Goal: Navigation & Orientation: Find specific page/section

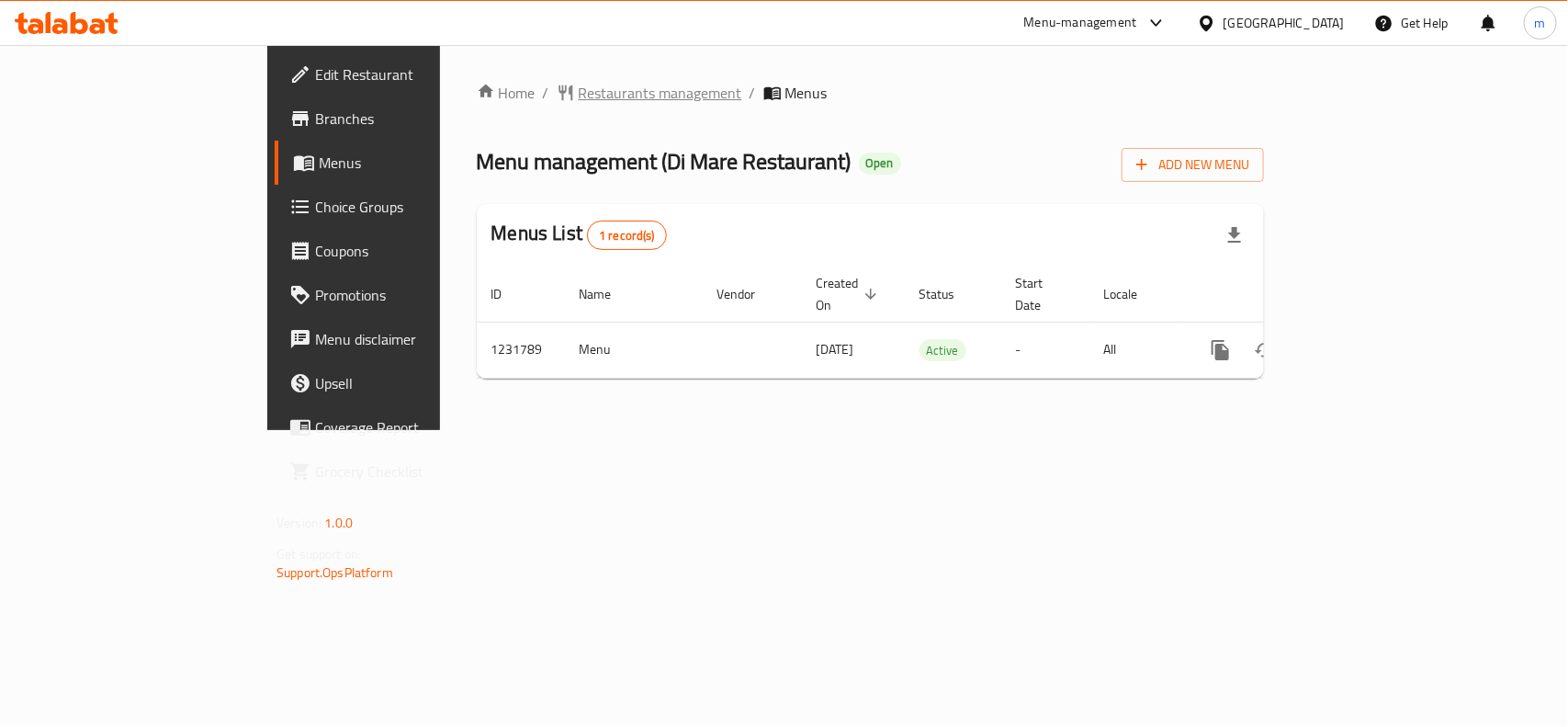
click at [578, 95] on span "Restaurants management" at bounding box center [660, 93] width 164 height 22
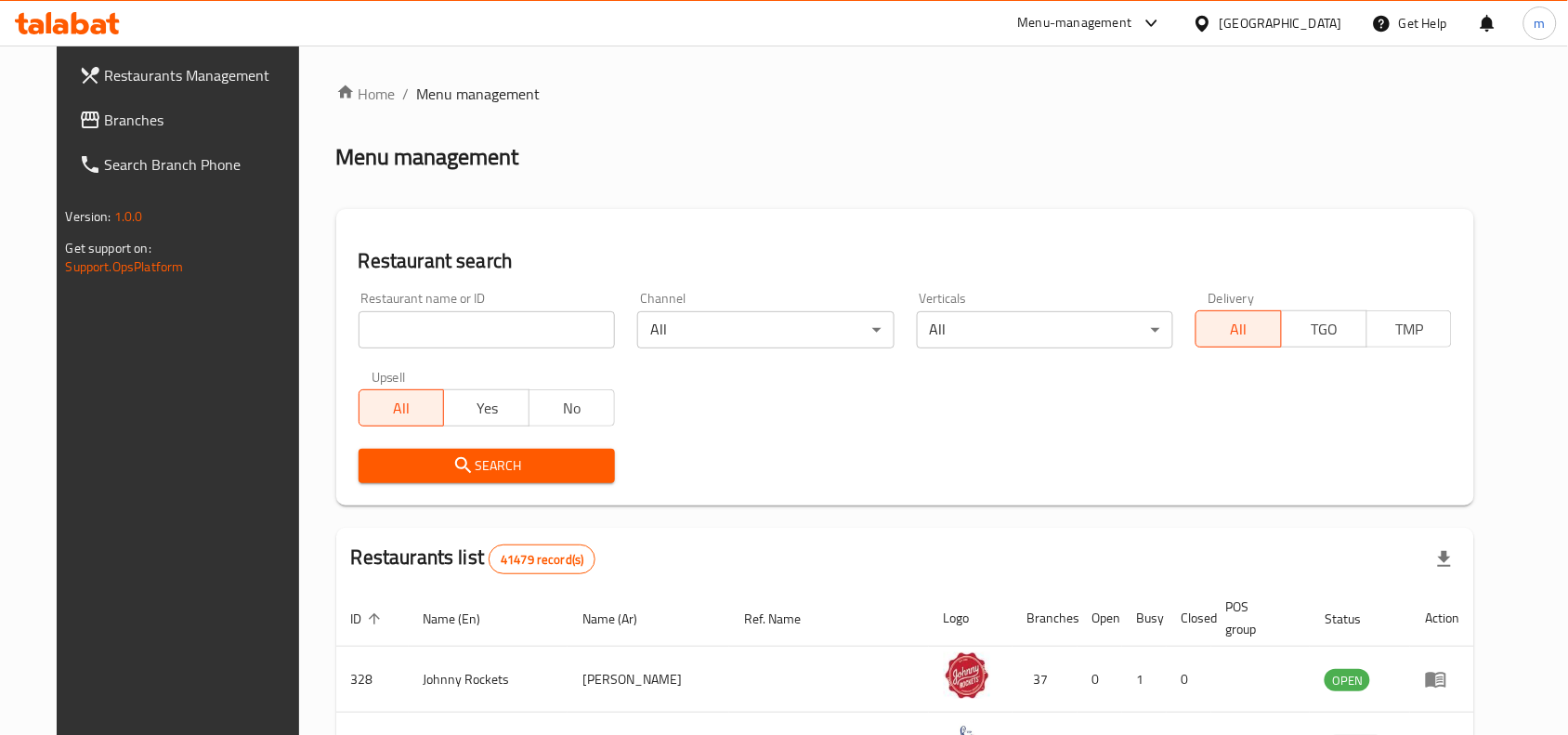
click at [105, 113] on span "Branches" at bounding box center [204, 120] width 198 height 23
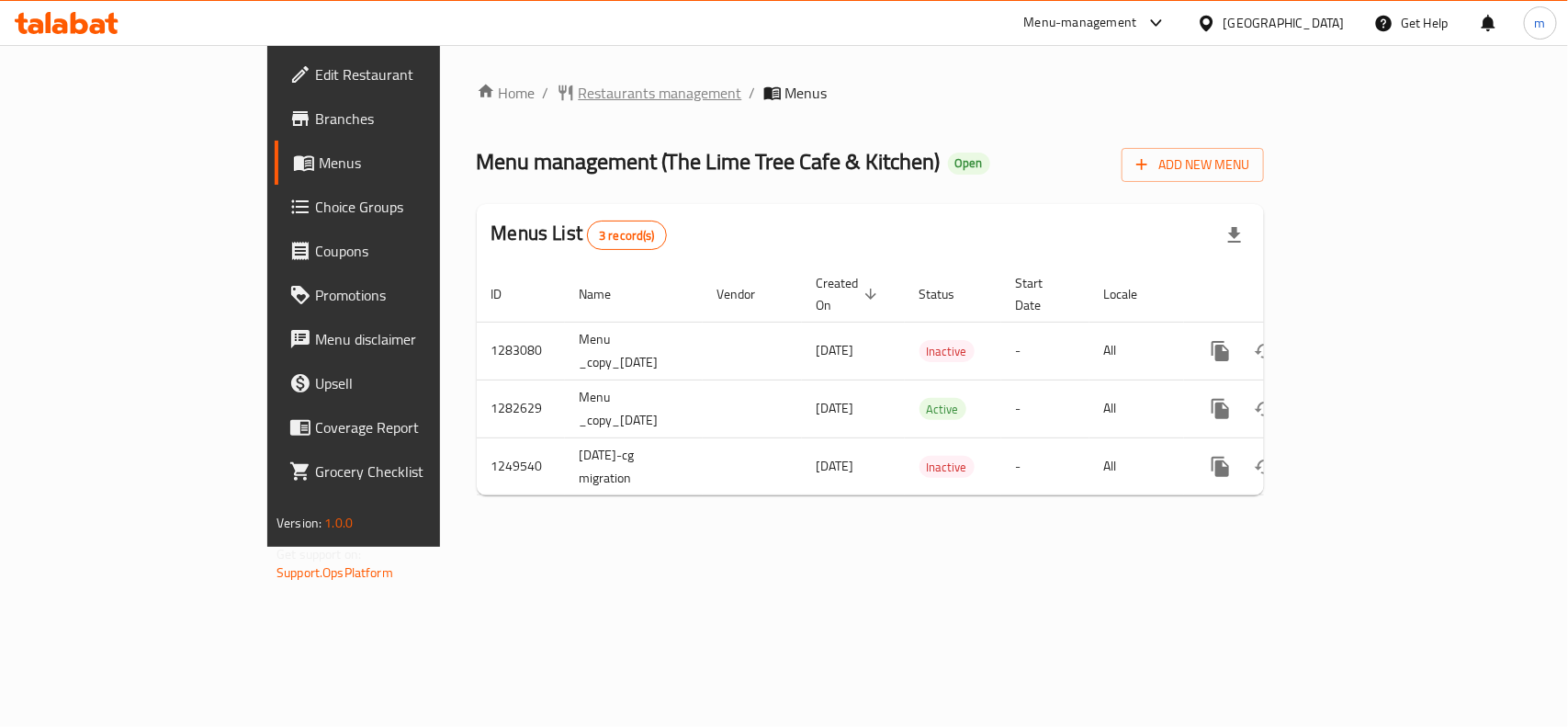
click at [578, 89] on span "Restaurants management" at bounding box center [660, 93] width 164 height 22
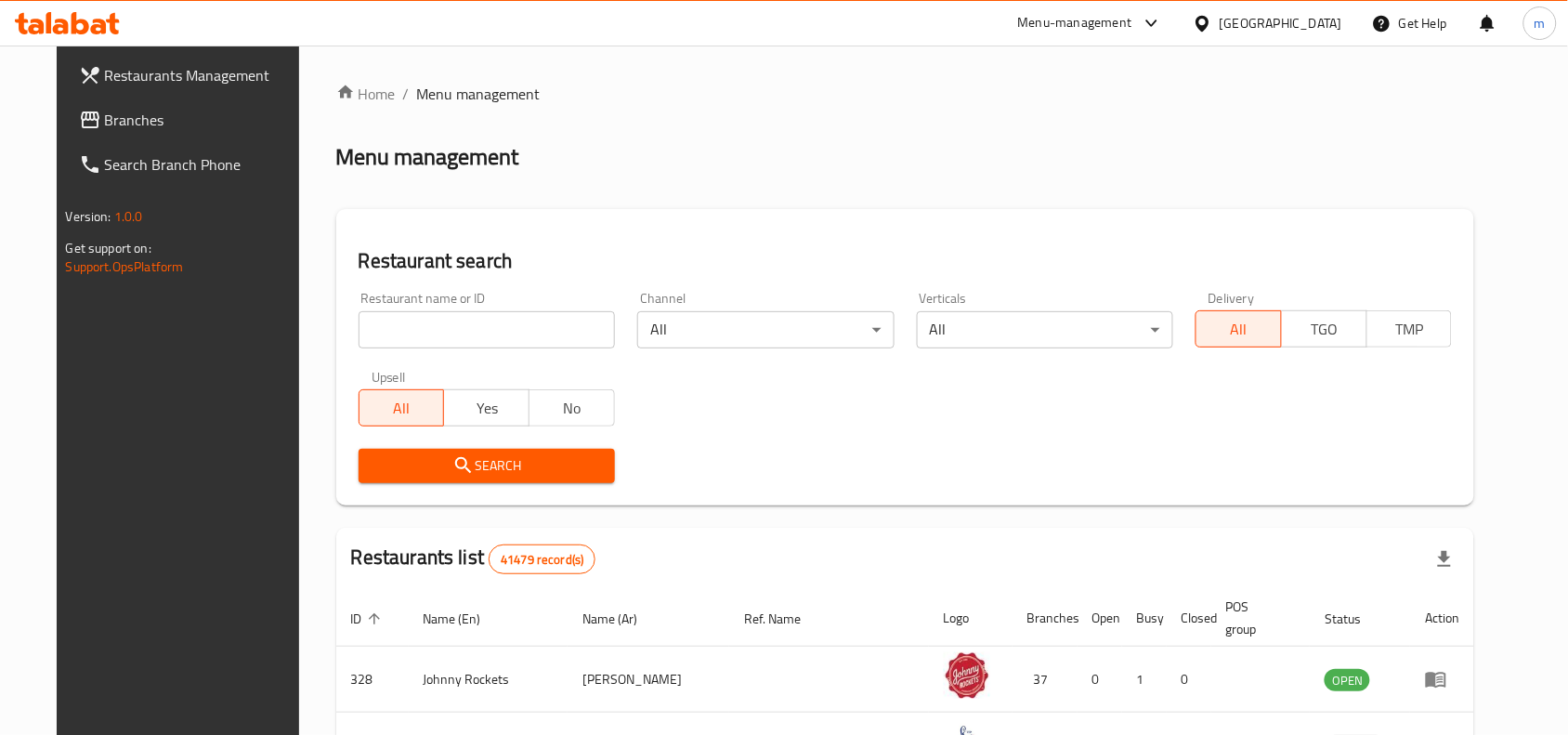
click at [121, 114] on span "Branches" at bounding box center [204, 120] width 198 height 23
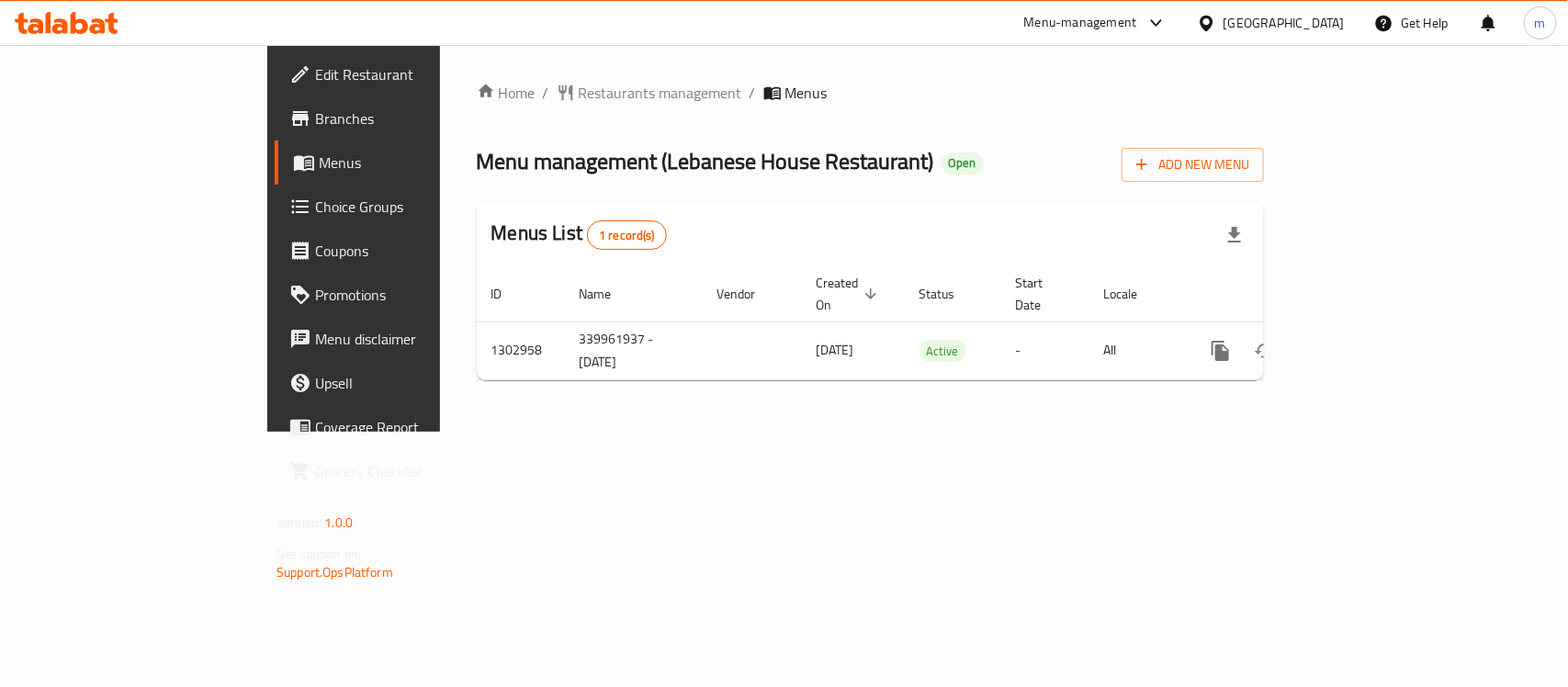
click at [1310, 17] on div "[GEOGRAPHIC_DATA]" at bounding box center [1284, 23] width 121 height 20
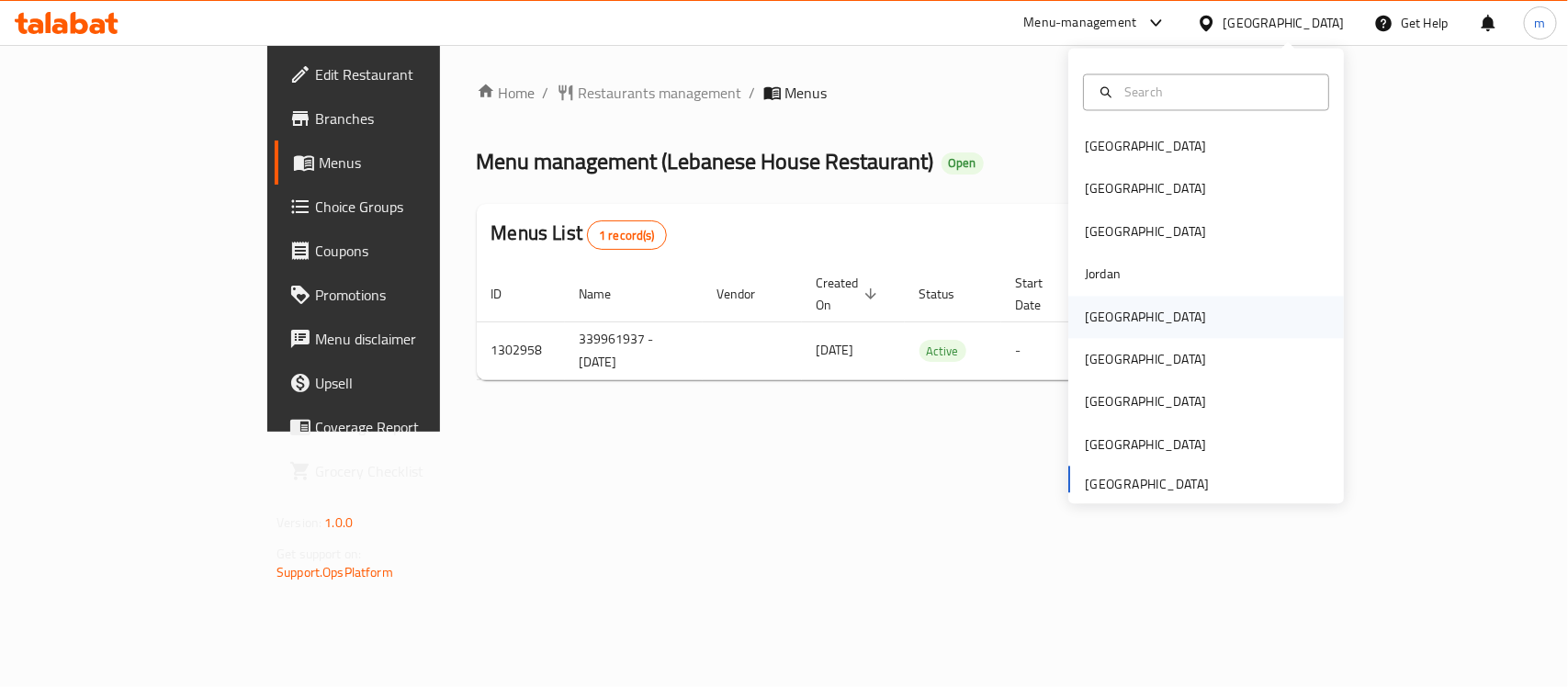
click at [1085, 310] on div "[GEOGRAPHIC_DATA]" at bounding box center [1145, 317] width 121 height 20
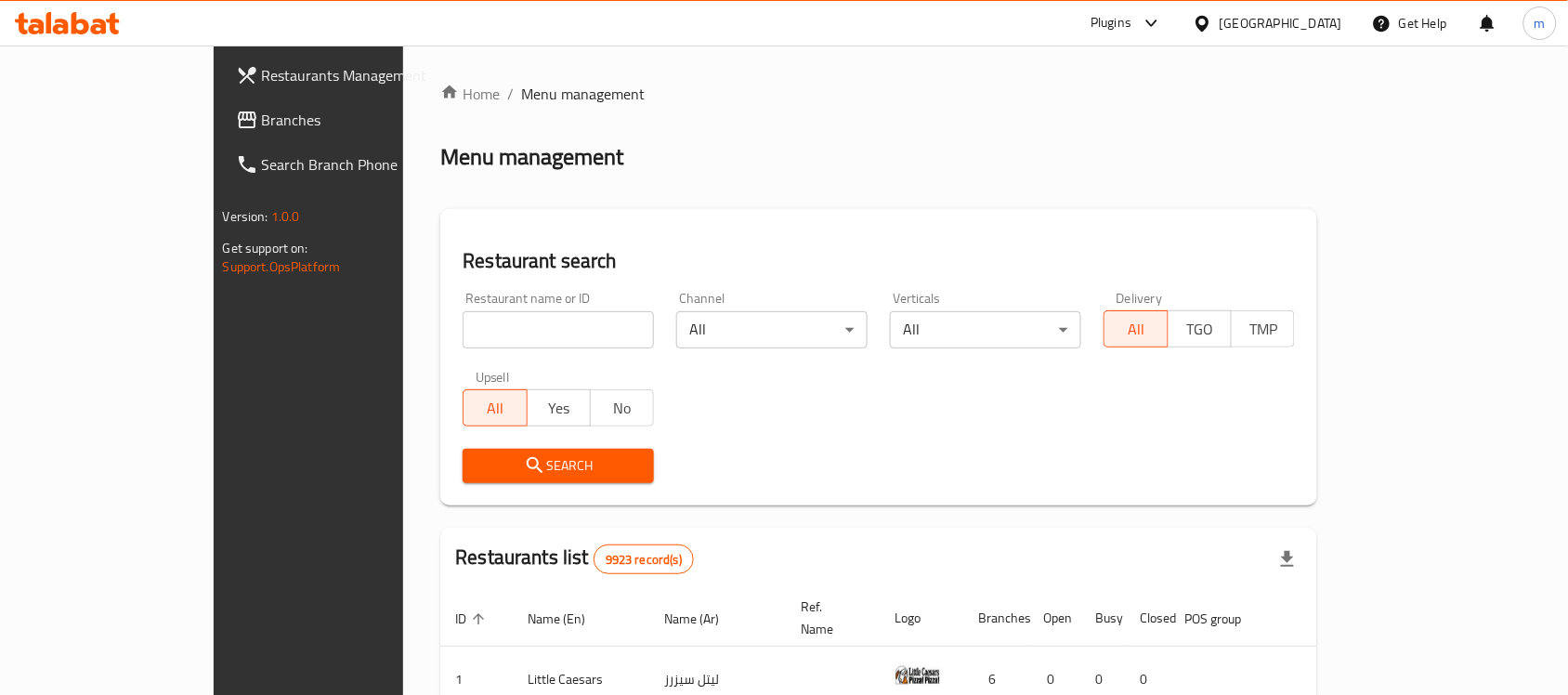
click at [262, 109] on span "Branches" at bounding box center [361, 120] width 198 height 23
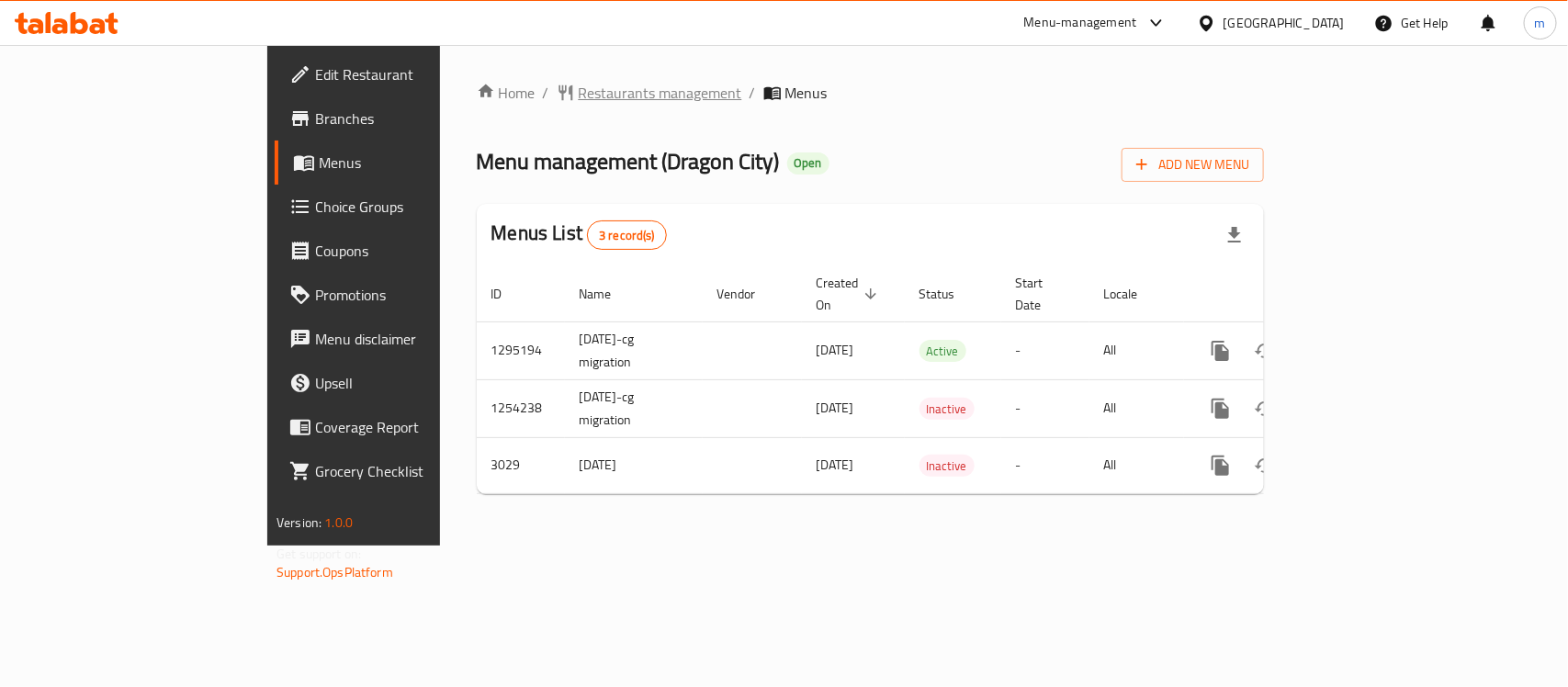
click at [578, 88] on span "Restaurants management" at bounding box center [660, 93] width 164 height 22
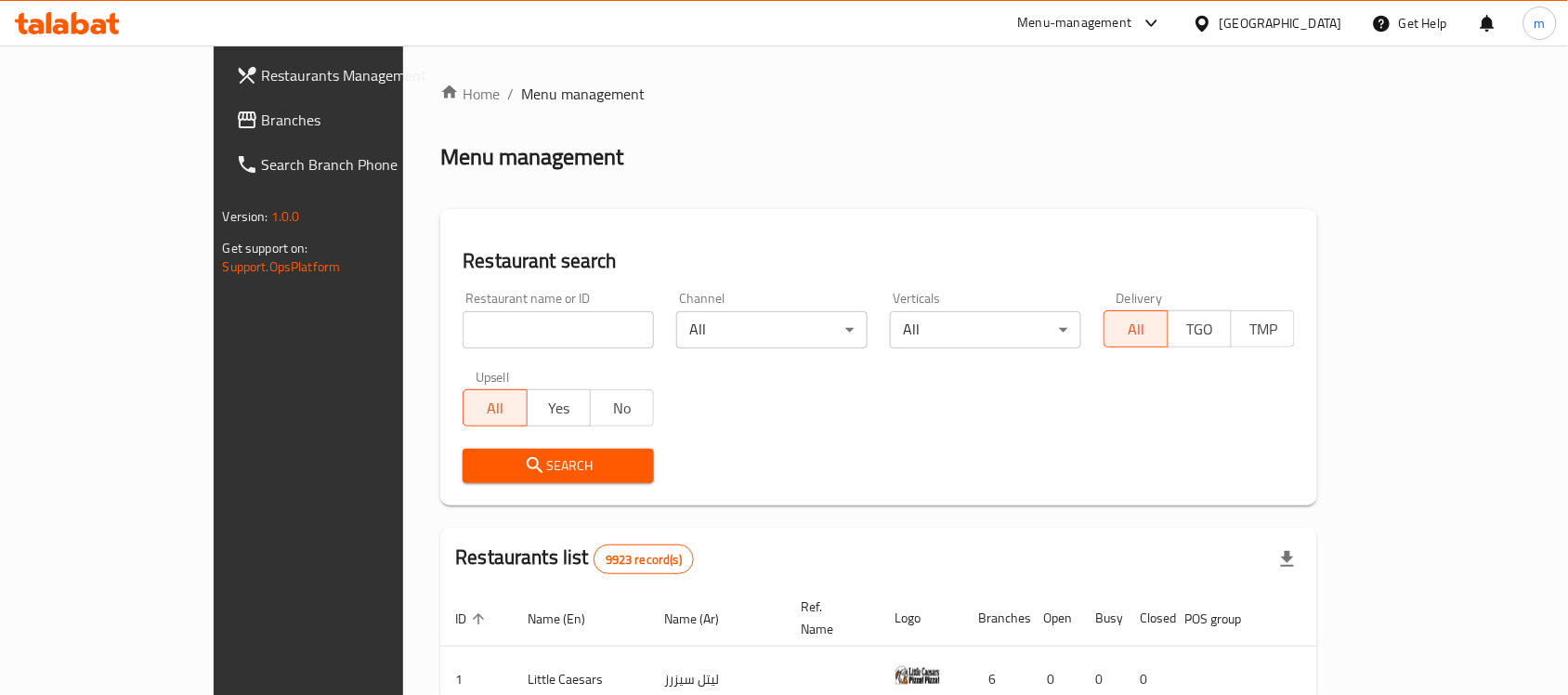
click at [463, 346] on input "search" at bounding box center [558, 330] width 192 height 38
paste input "2012"
type input "2012"
click at [478, 456] on span "Search" at bounding box center [558, 466] width 162 height 24
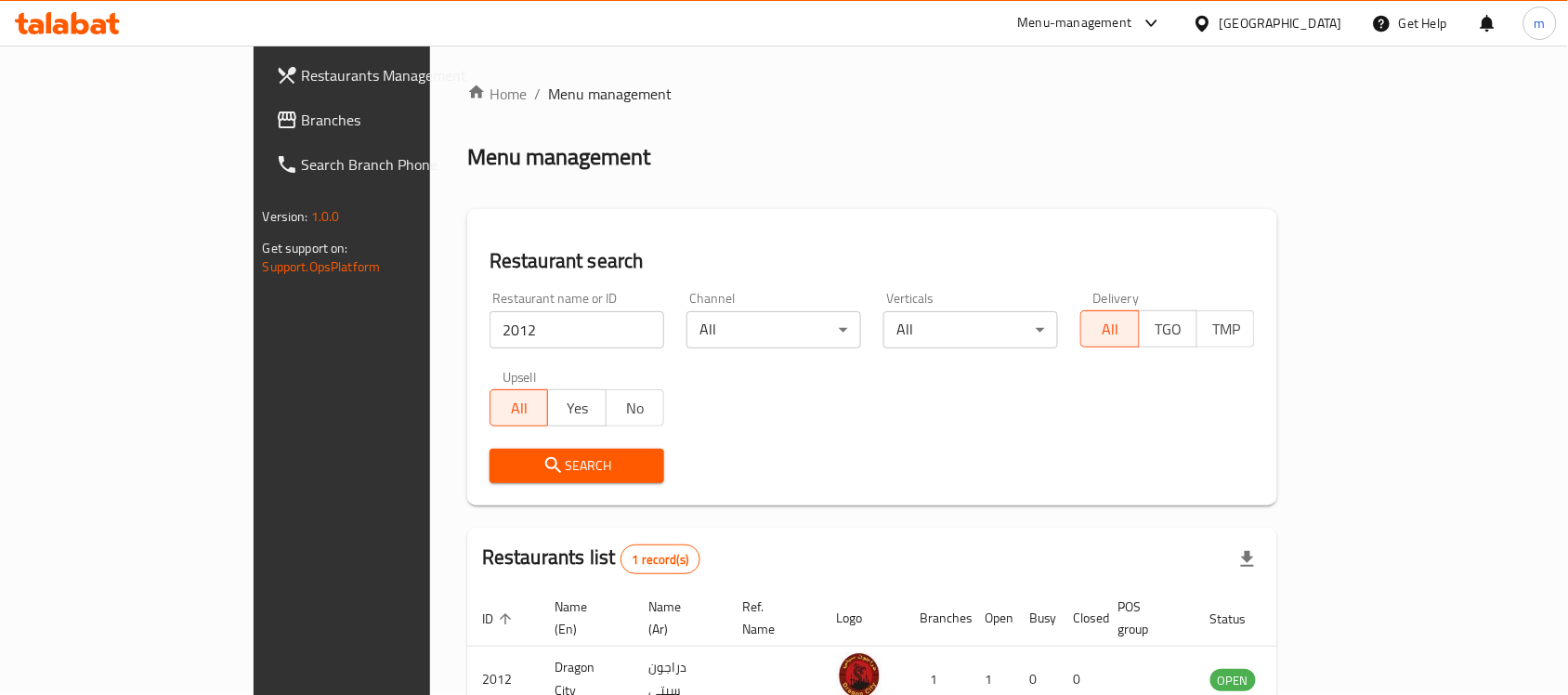
click at [1307, 28] on div "Kuwait" at bounding box center [1280, 24] width 122 height 21
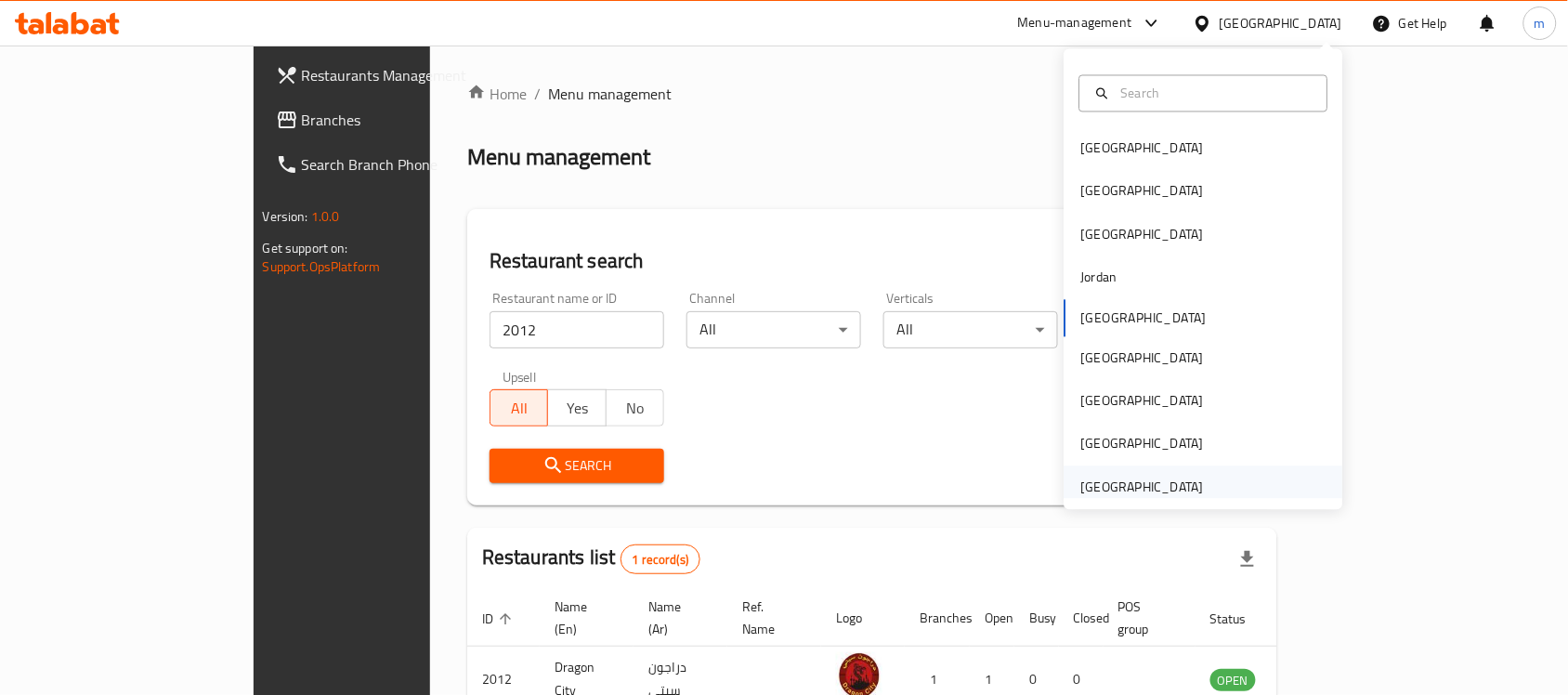
click at [1164, 481] on div "[GEOGRAPHIC_DATA]" at bounding box center [1142, 487] width 122 height 21
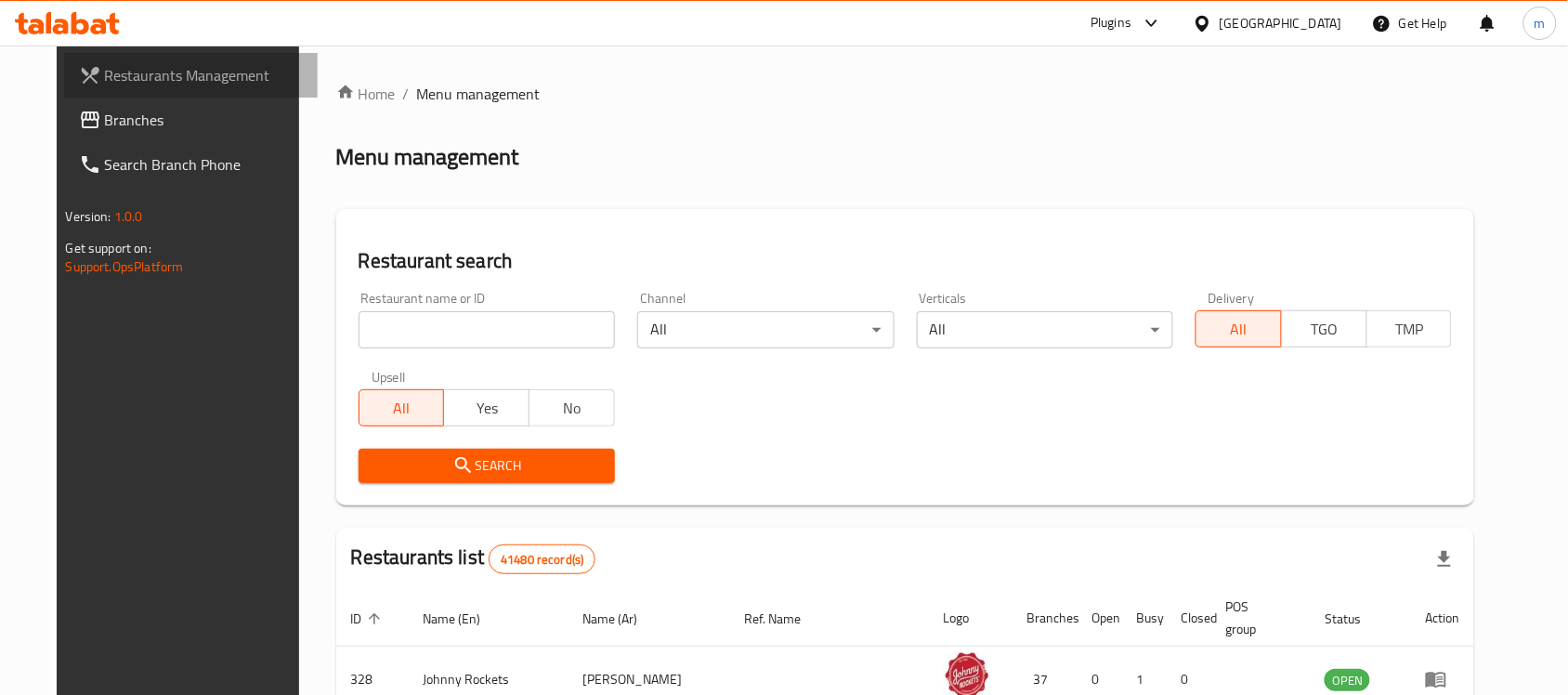
click at [64, 95] on link "Restaurants Management" at bounding box center [191, 74] width 255 height 44
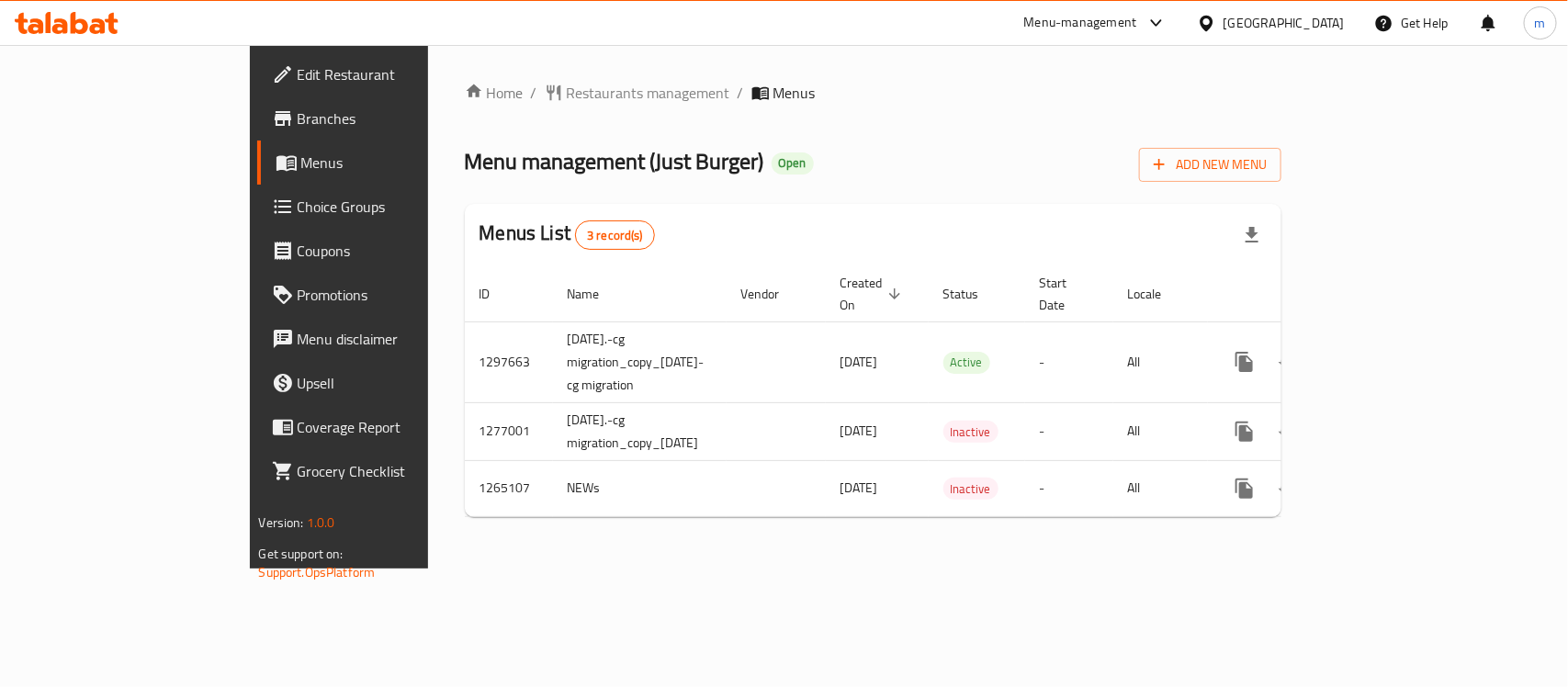
click at [1321, 15] on div "[GEOGRAPHIC_DATA]" at bounding box center [1284, 23] width 121 height 20
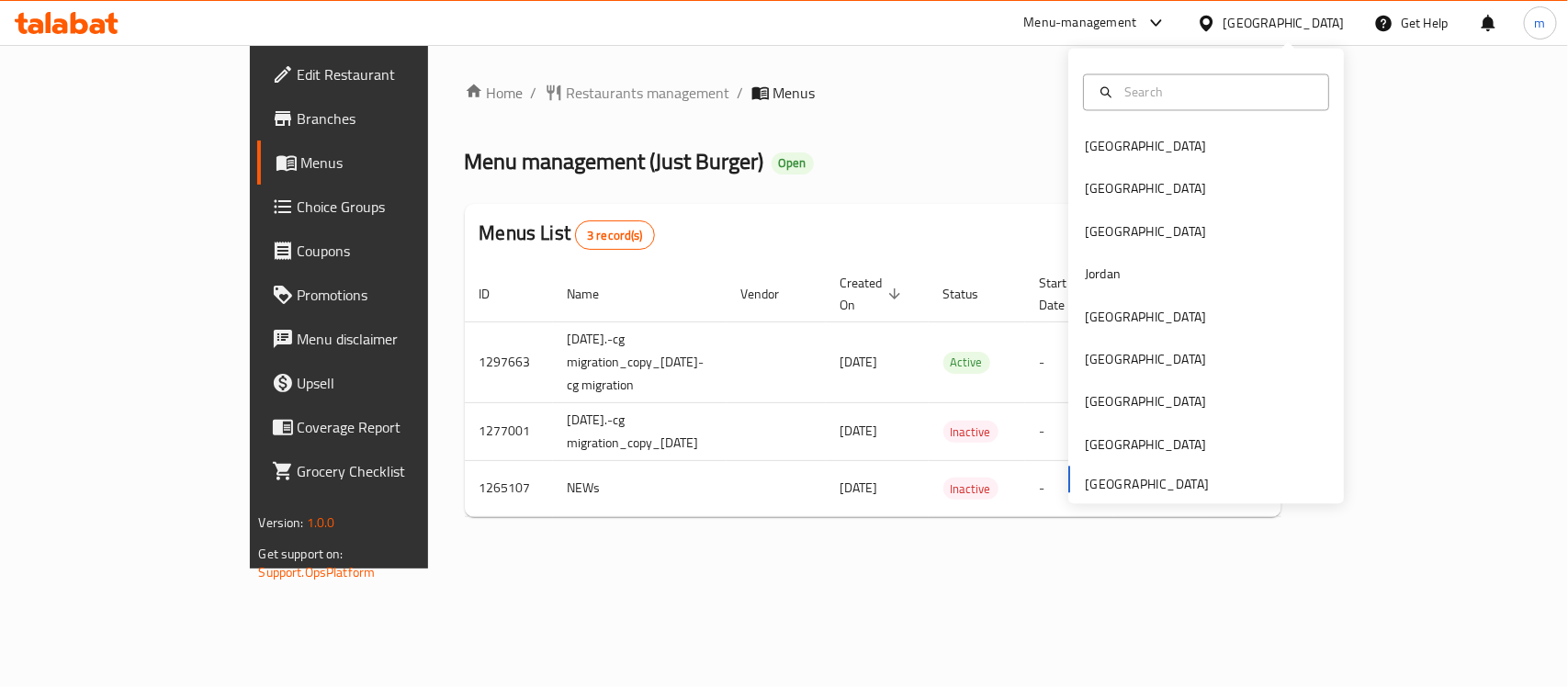
click at [900, 186] on div "Home / Restaurants management / Menus Menu management ( Just Burger ) Open Add …" at bounding box center [873, 307] width 817 height 450
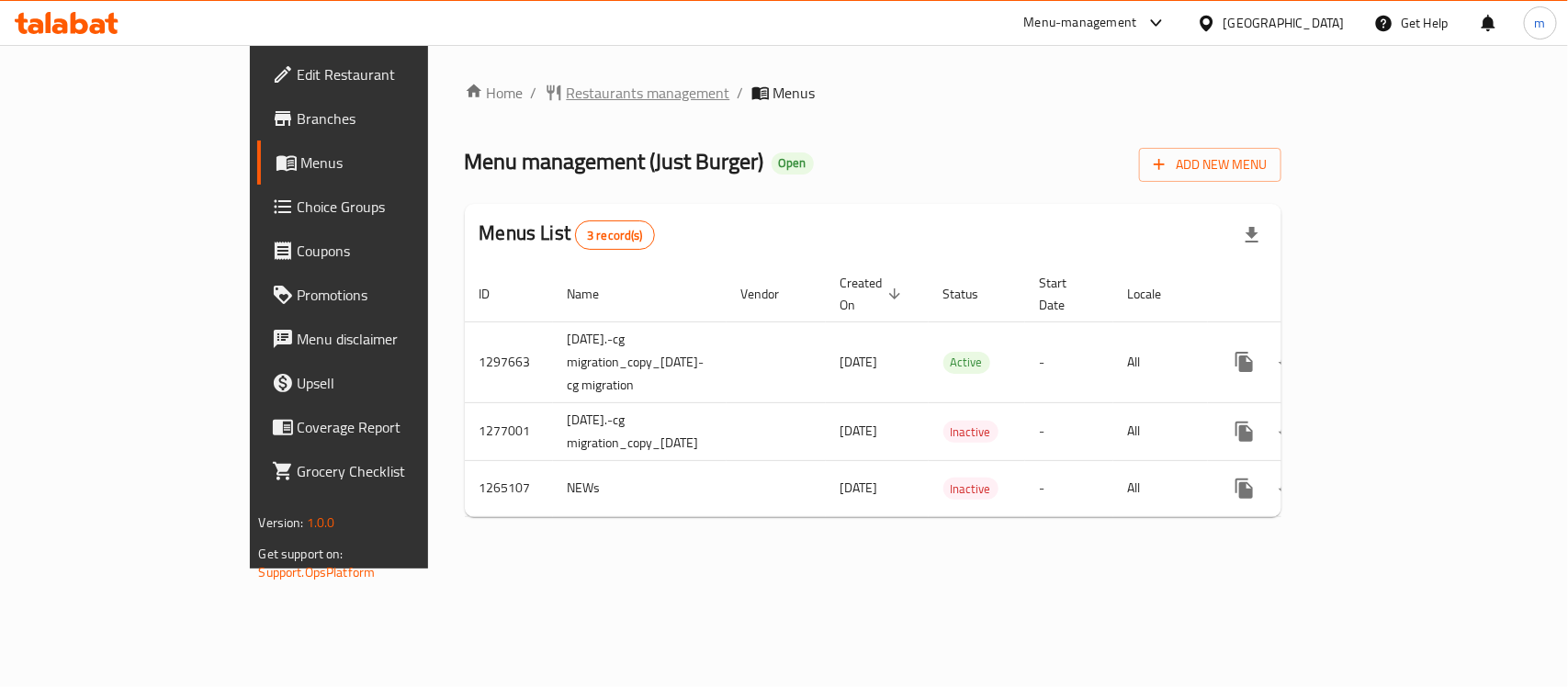
click at [567, 99] on span "Restaurants management" at bounding box center [649, 93] width 164 height 22
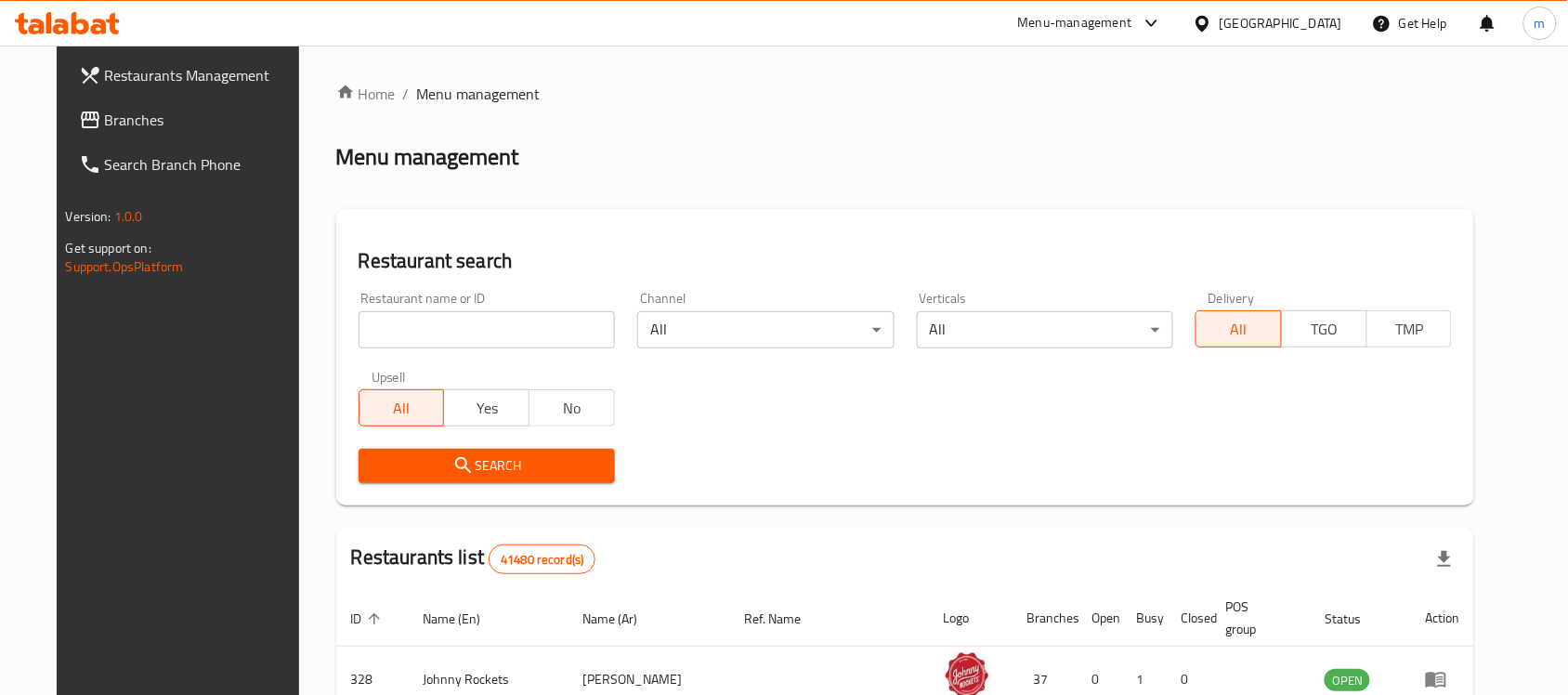
click at [105, 131] on span "Branches" at bounding box center [204, 120] width 198 height 23
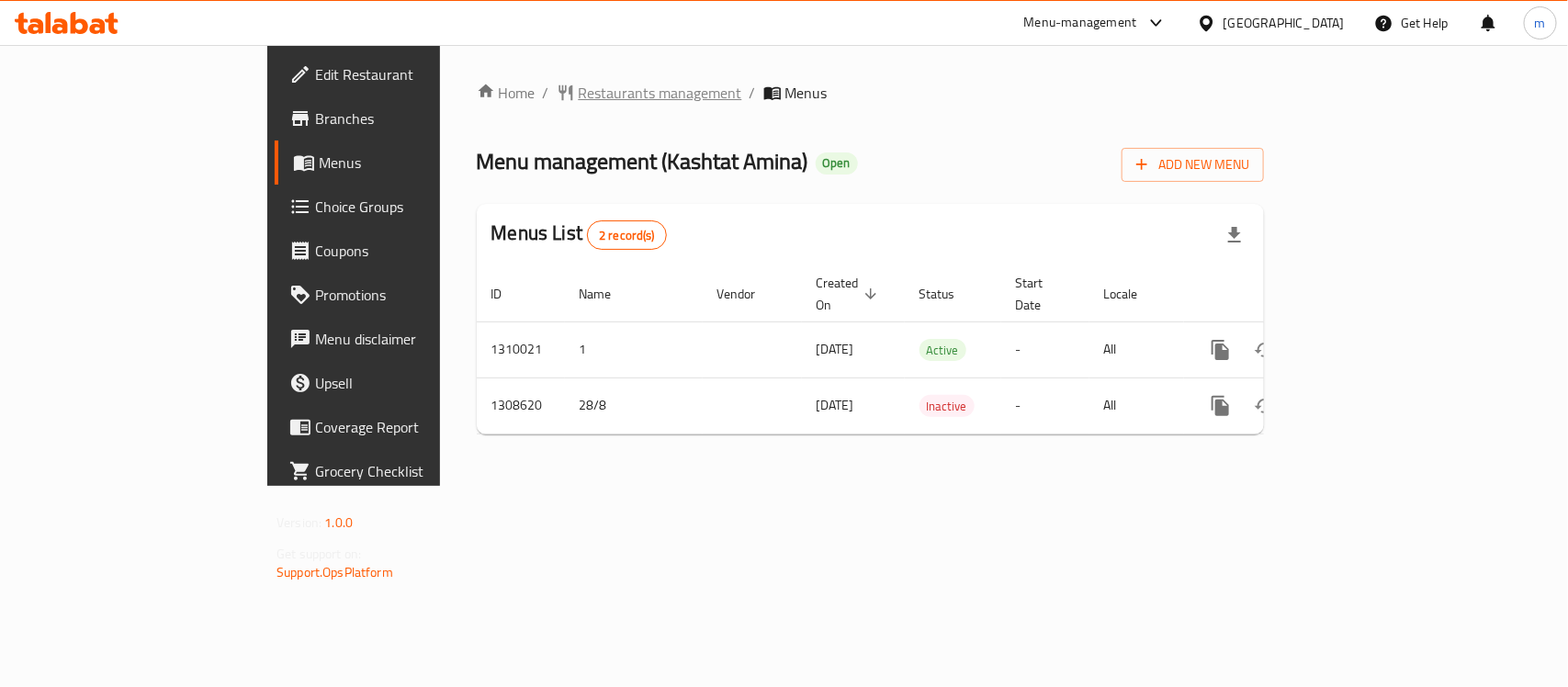
click at [578, 99] on span "Restaurants management" at bounding box center [660, 93] width 164 height 22
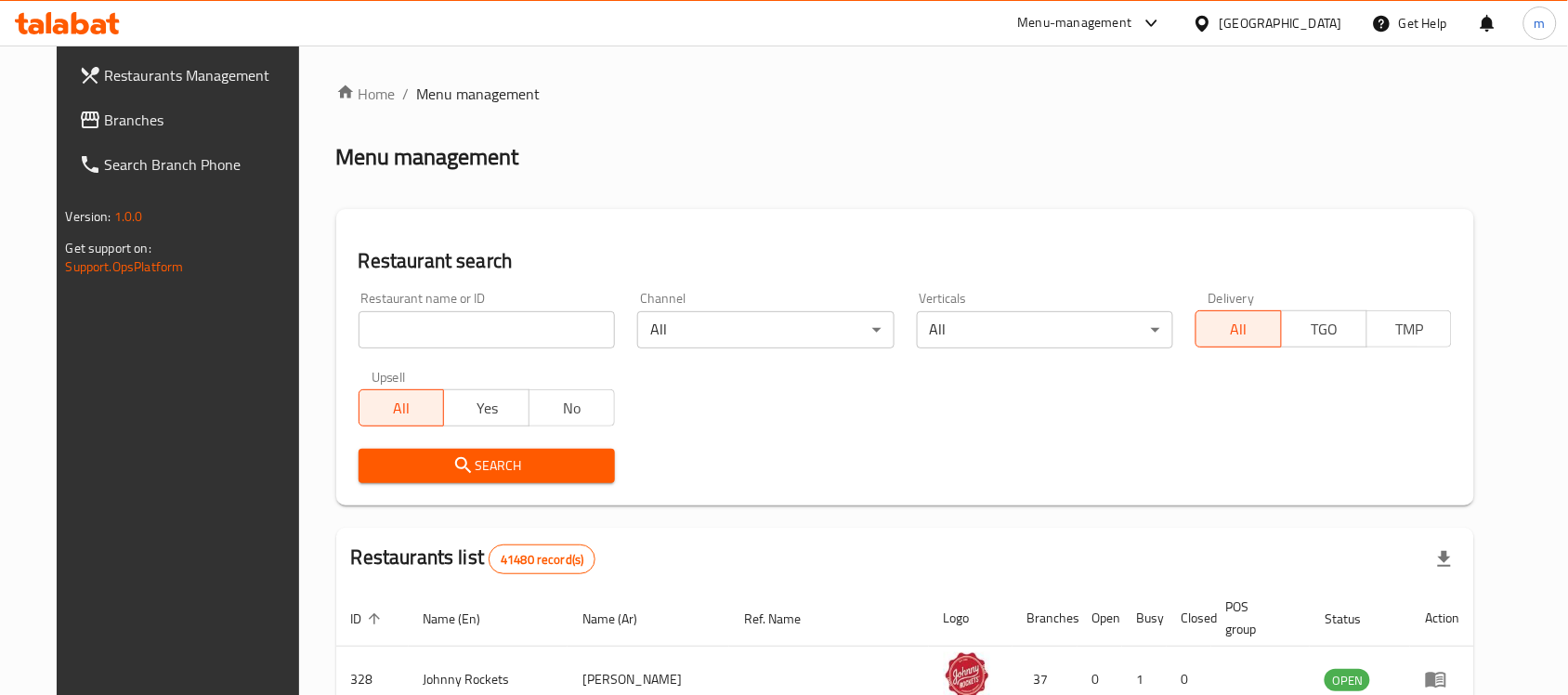
click at [105, 122] on span "Branches" at bounding box center [204, 120] width 198 height 23
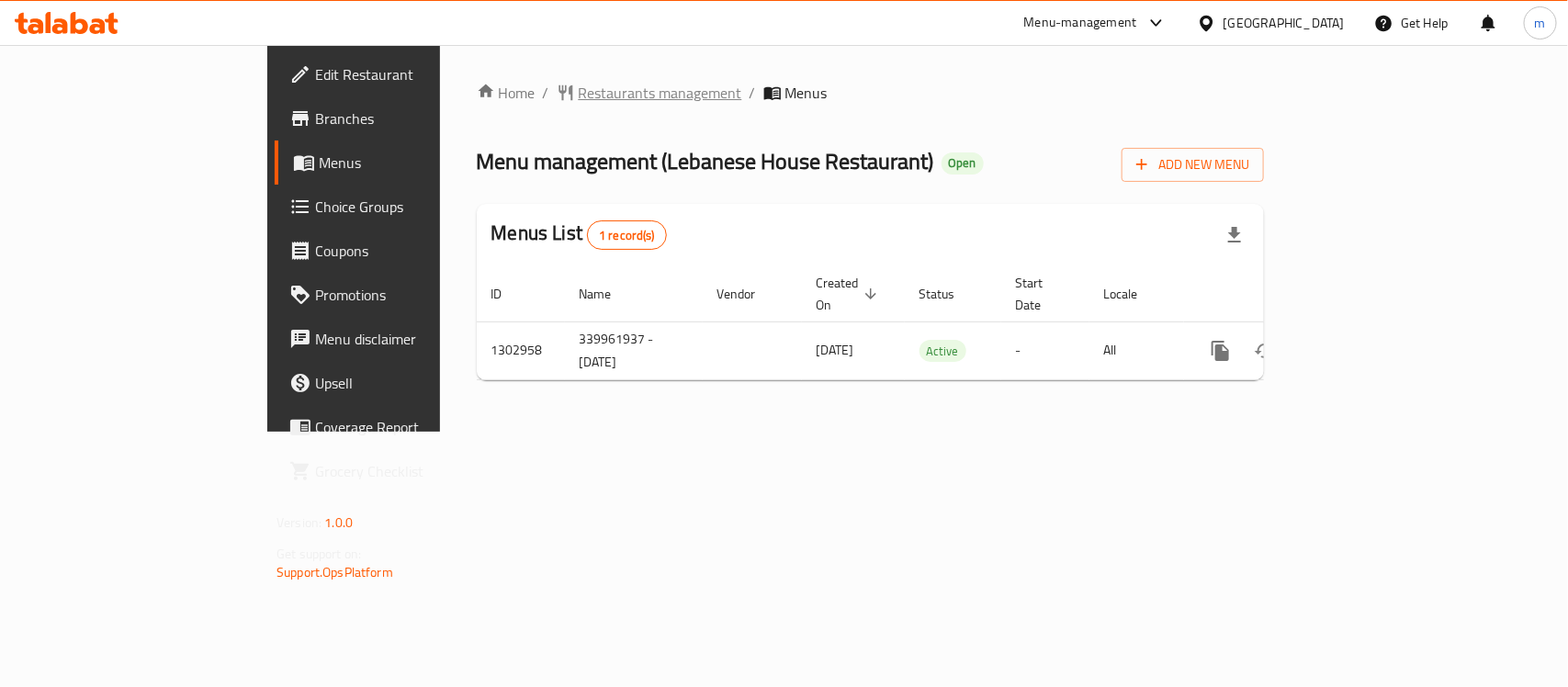
click at [578, 86] on span "Restaurants management" at bounding box center [660, 93] width 164 height 22
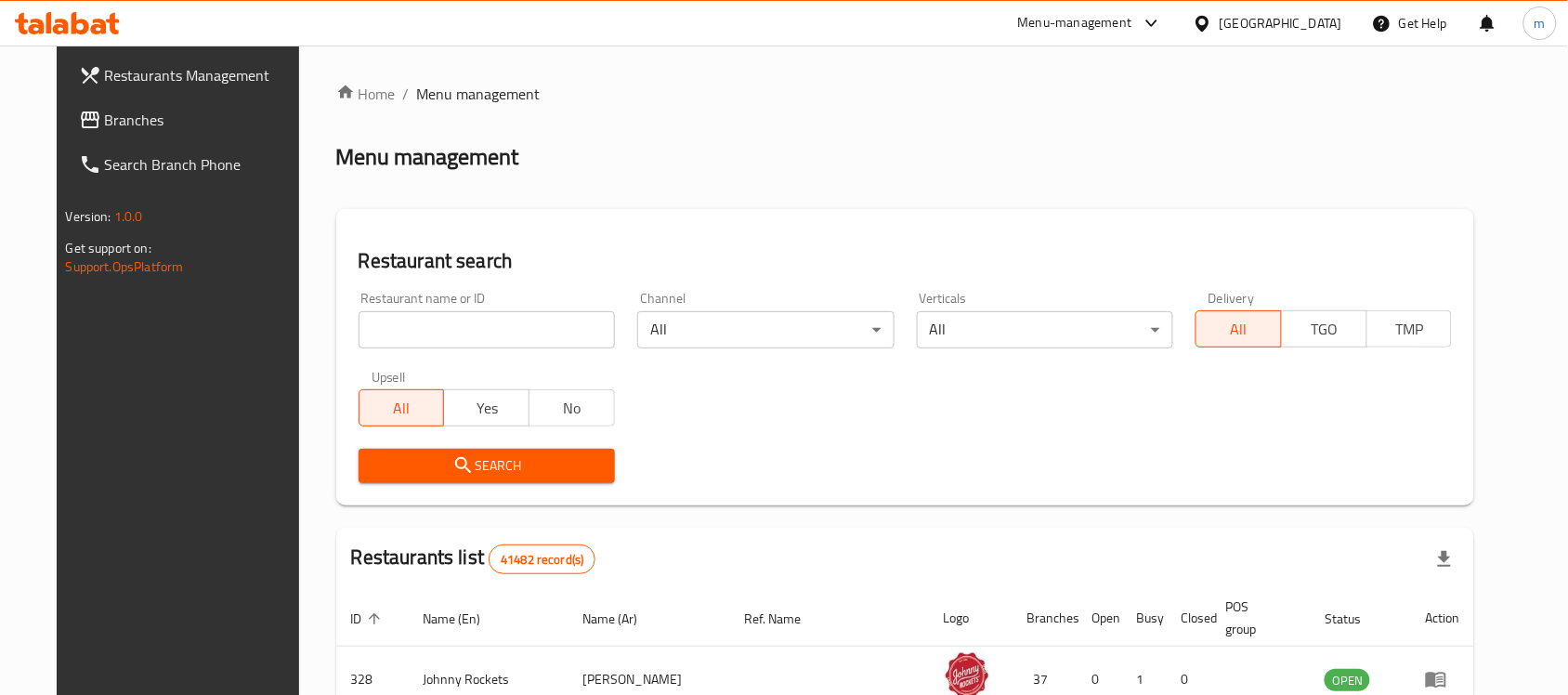
click at [105, 118] on span "Branches" at bounding box center [204, 120] width 198 height 23
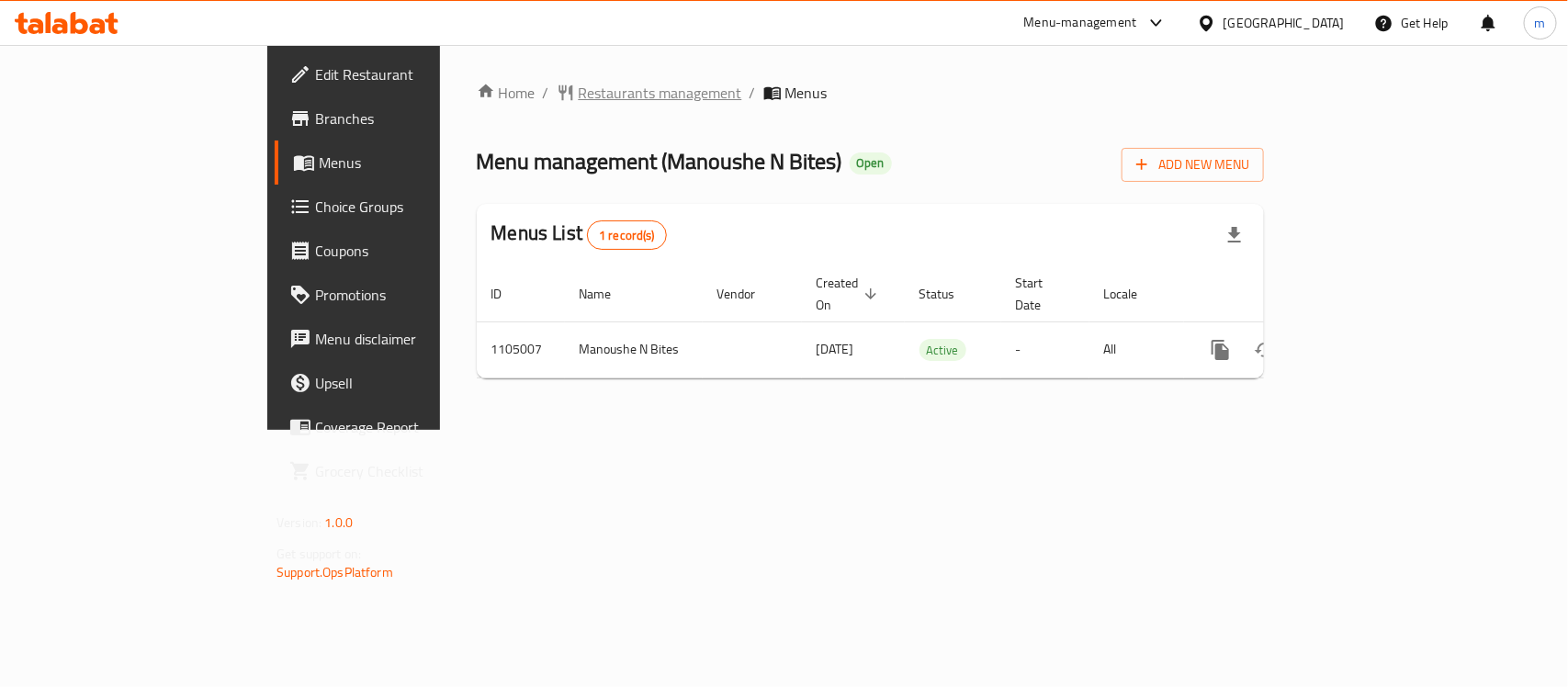
click at [578, 90] on span "Restaurants management" at bounding box center [660, 93] width 164 height 22
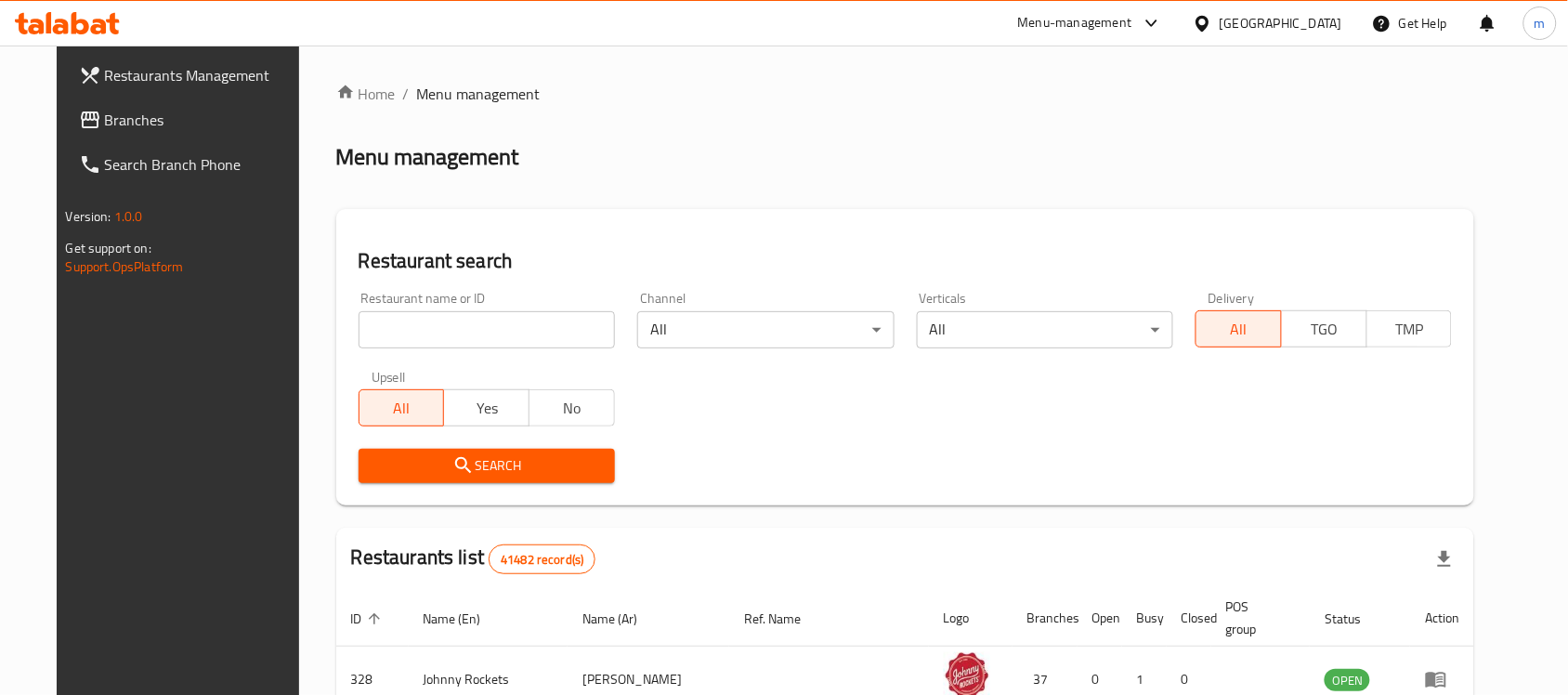
click at [107, 134] on link "Branches" at bounding box center [191, 119] width 255 height 44
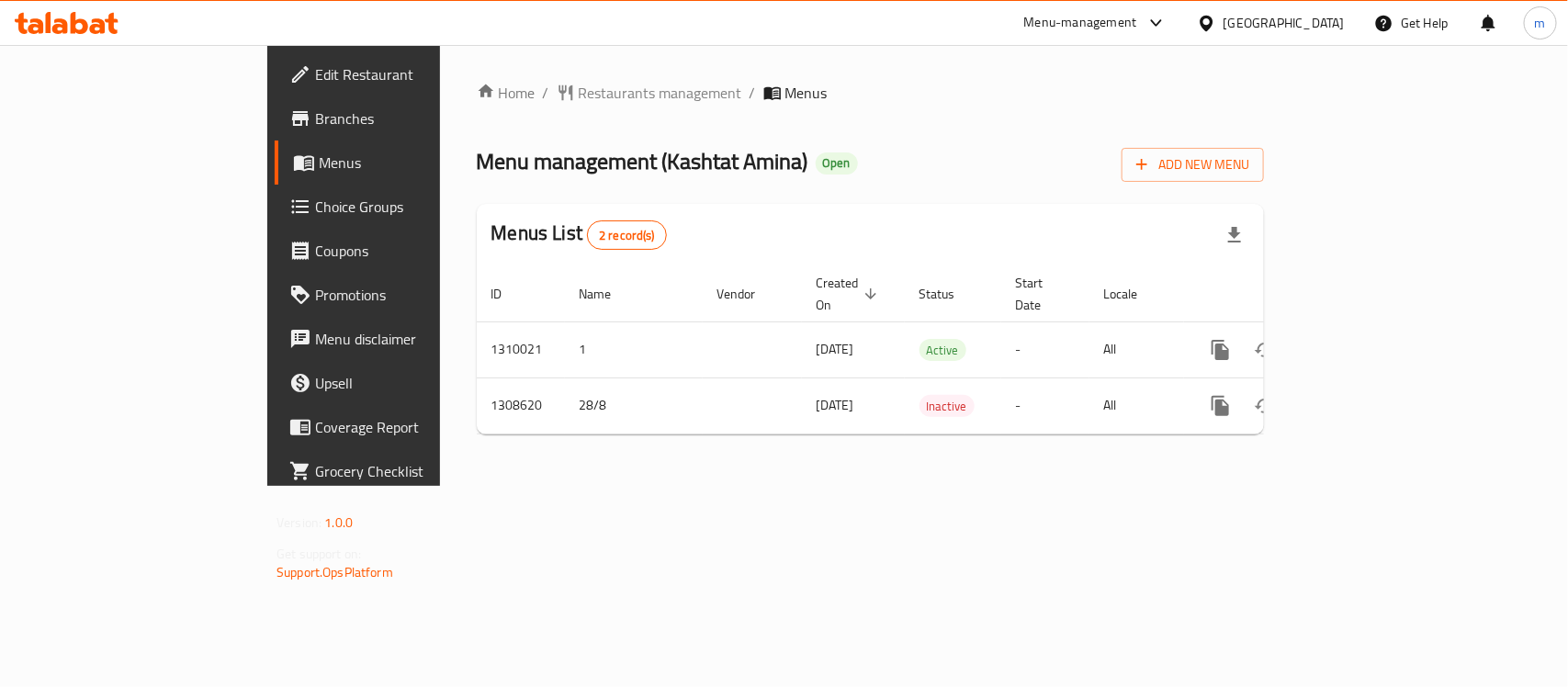
click at [1216, 26] on icon at bounding box center [1206, 23] width 20 height 20
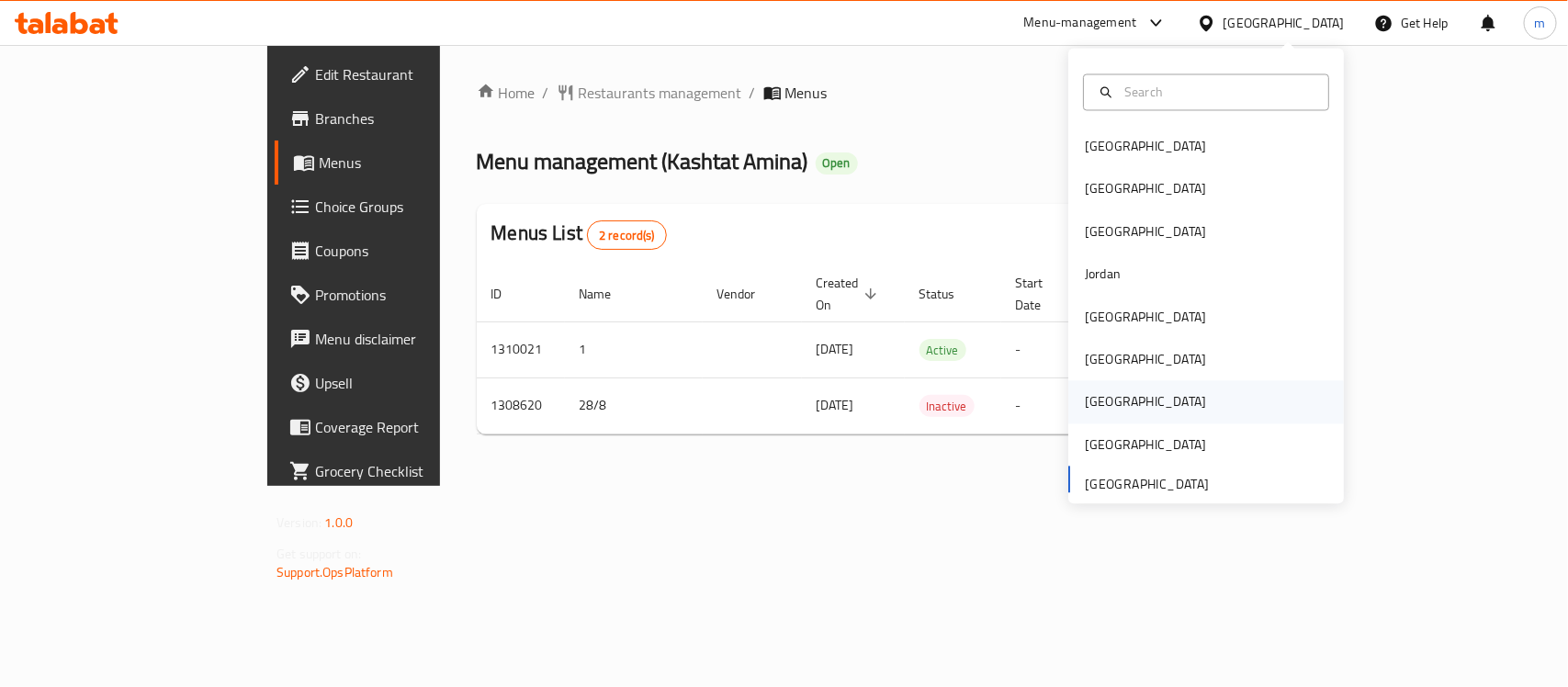
click at [1075, 419] on div "Qatar" at bounding box center [1145, 402] width 151 height 42
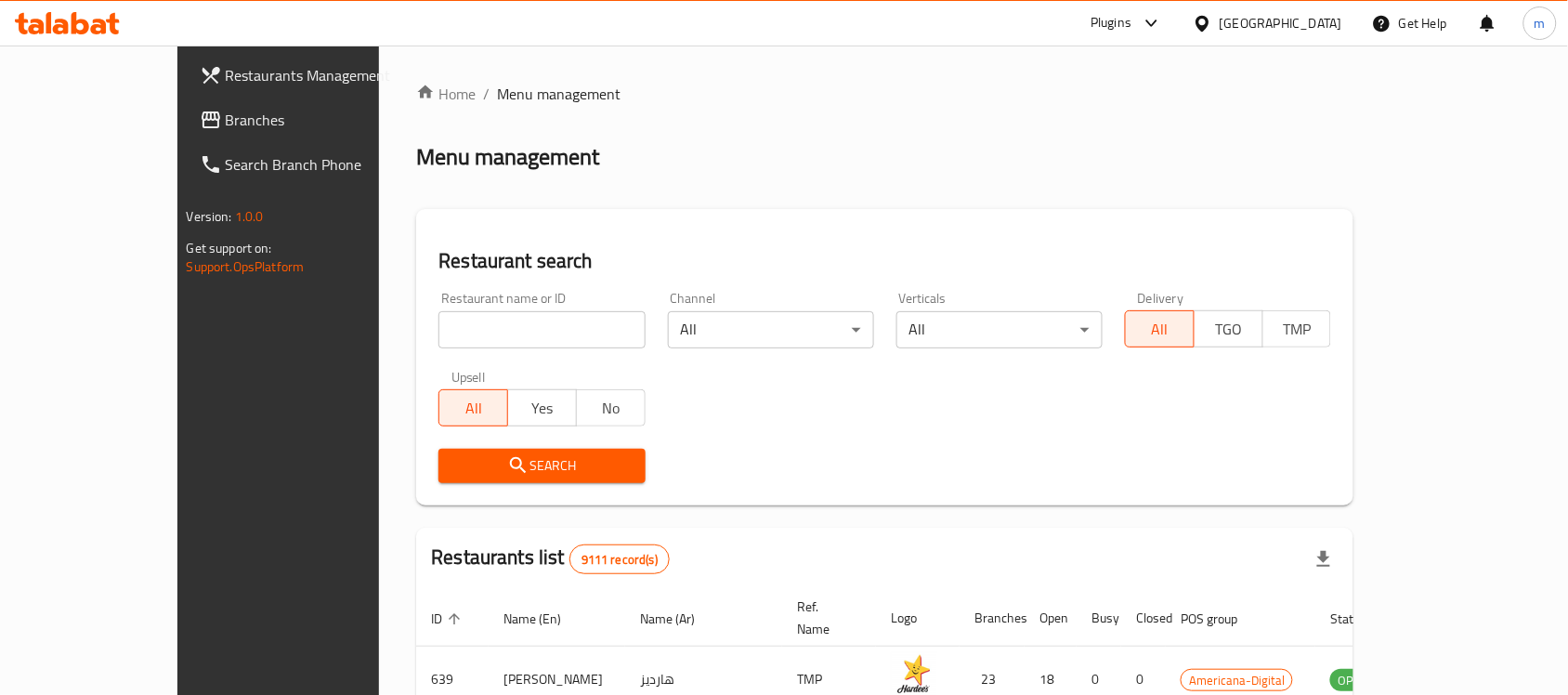
click at [226, 120] on span "Branches" at bounding box center [324, 120] width 198 height 23
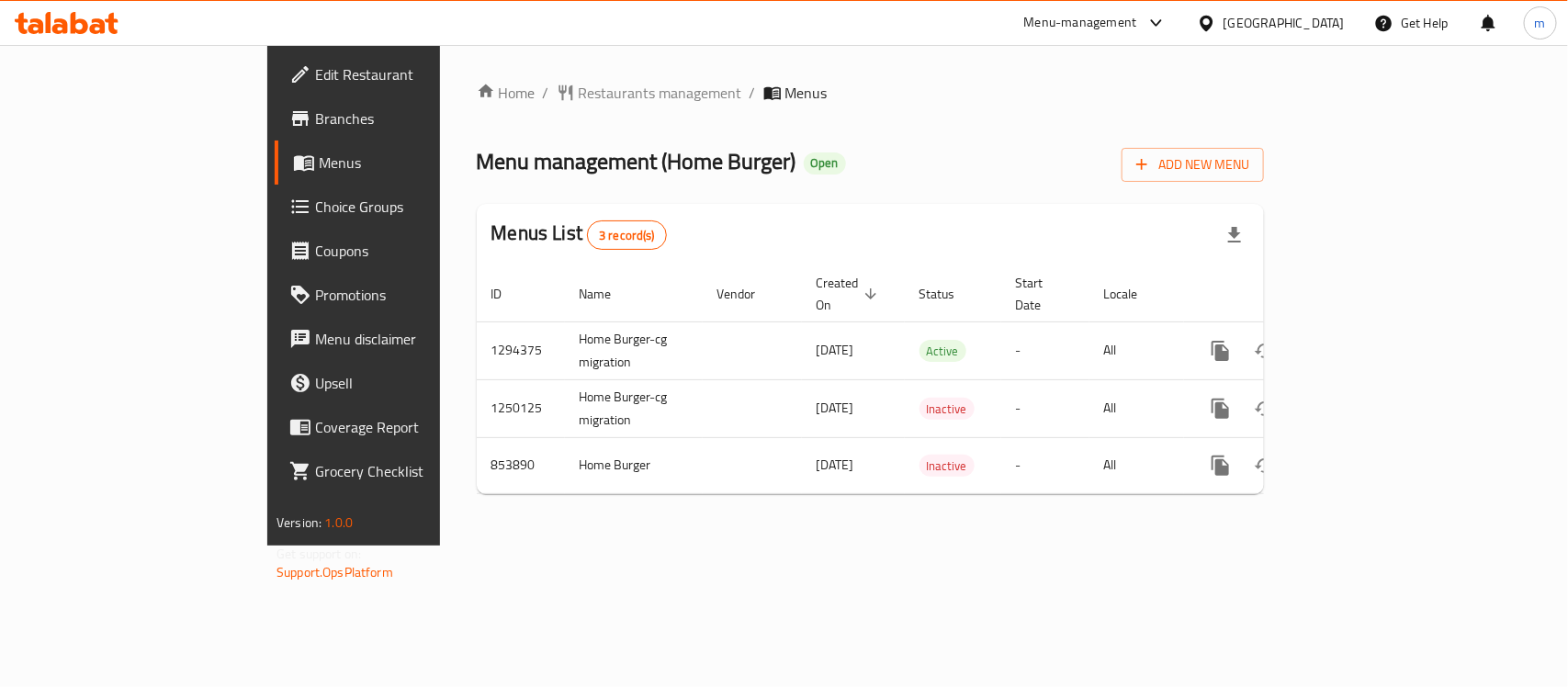
click at [1212, 25] on icon at bounding box center [1206, 22] width 13 height 16
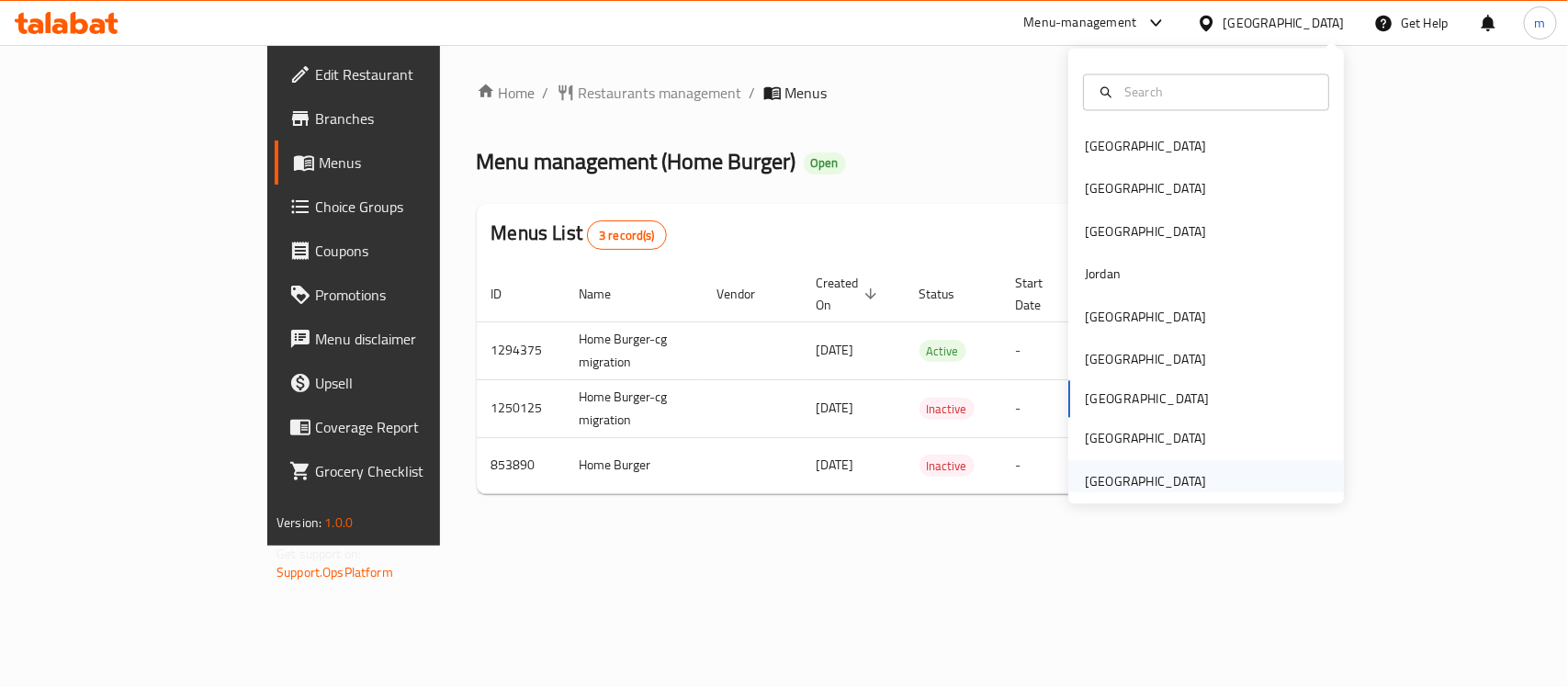
click at [1093, 474] on div "[GEOGRAPHIC_DATA]" at bounding box center [1145, 482] width 121 height 20
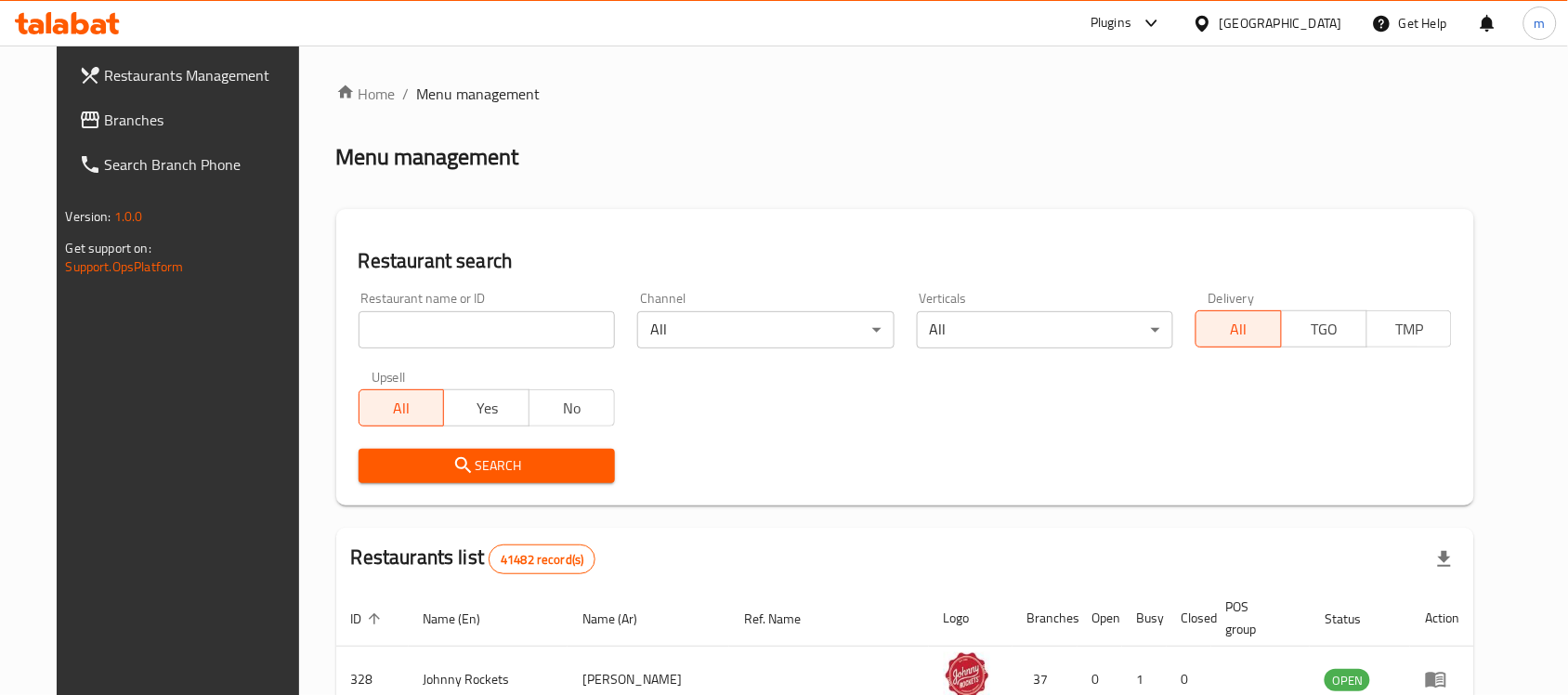
click at [113, 114] on span "Branches" at bounding box center [204, 120] width 198 height 23
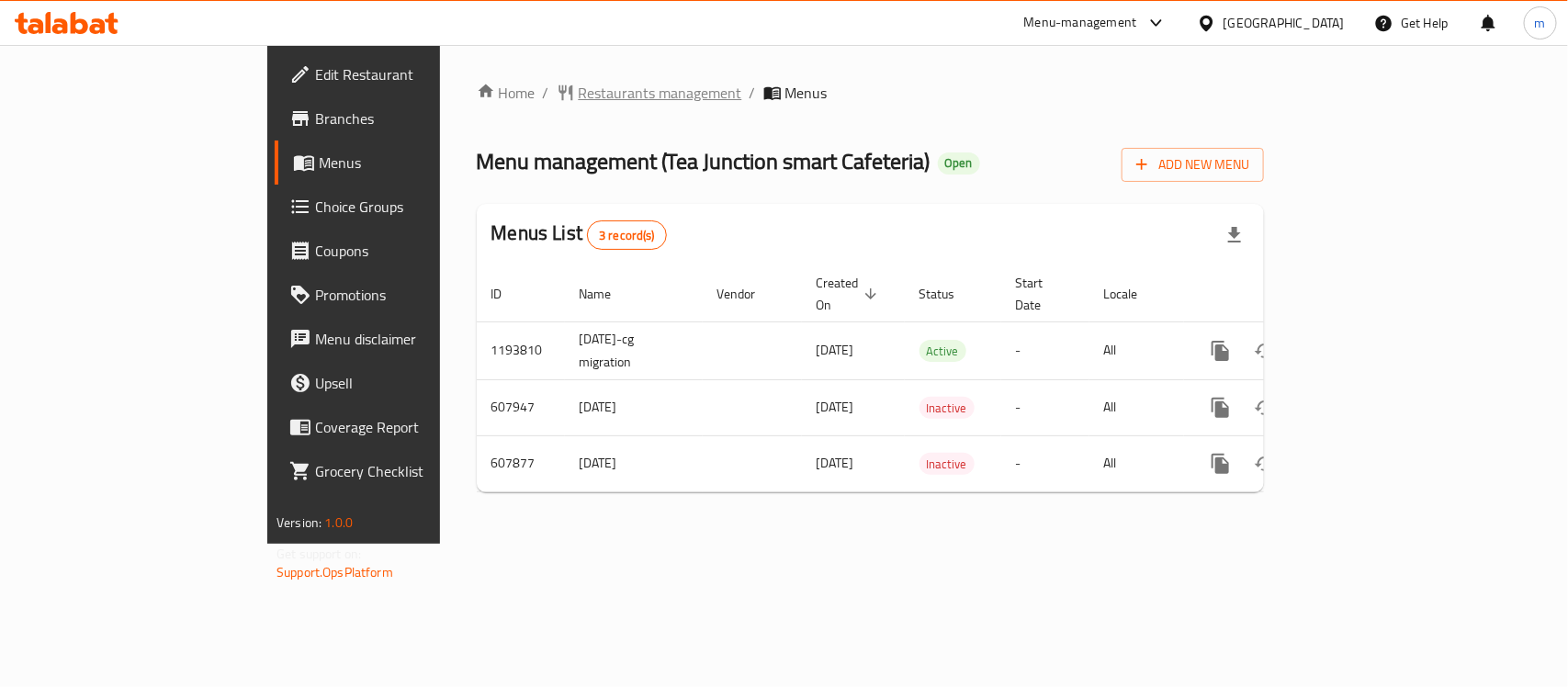
click at [578, 87] on span "Restaurants management" at bounding box center [660, 93] width 164 height 22
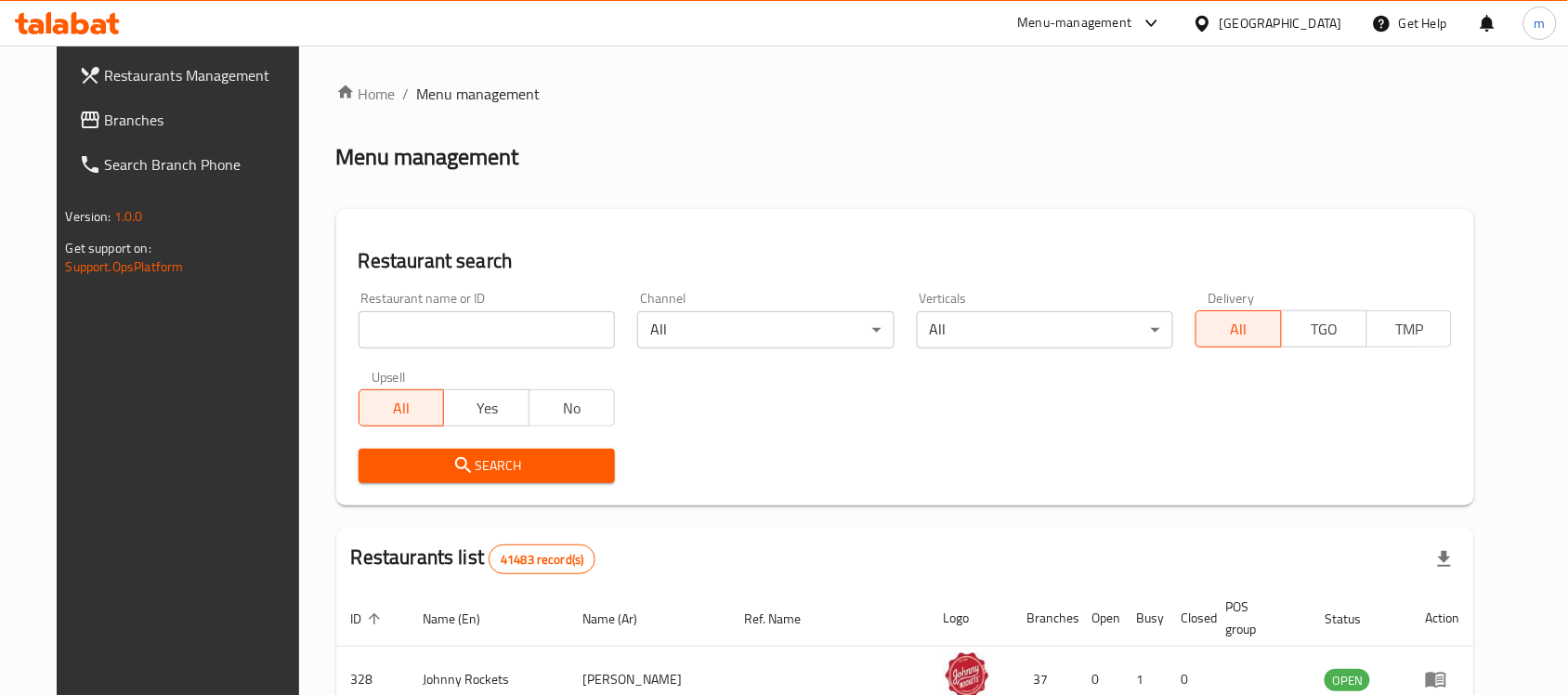
click at [65, 104] on link "Branches" at bounding box center [191, 119] width 255 height 44
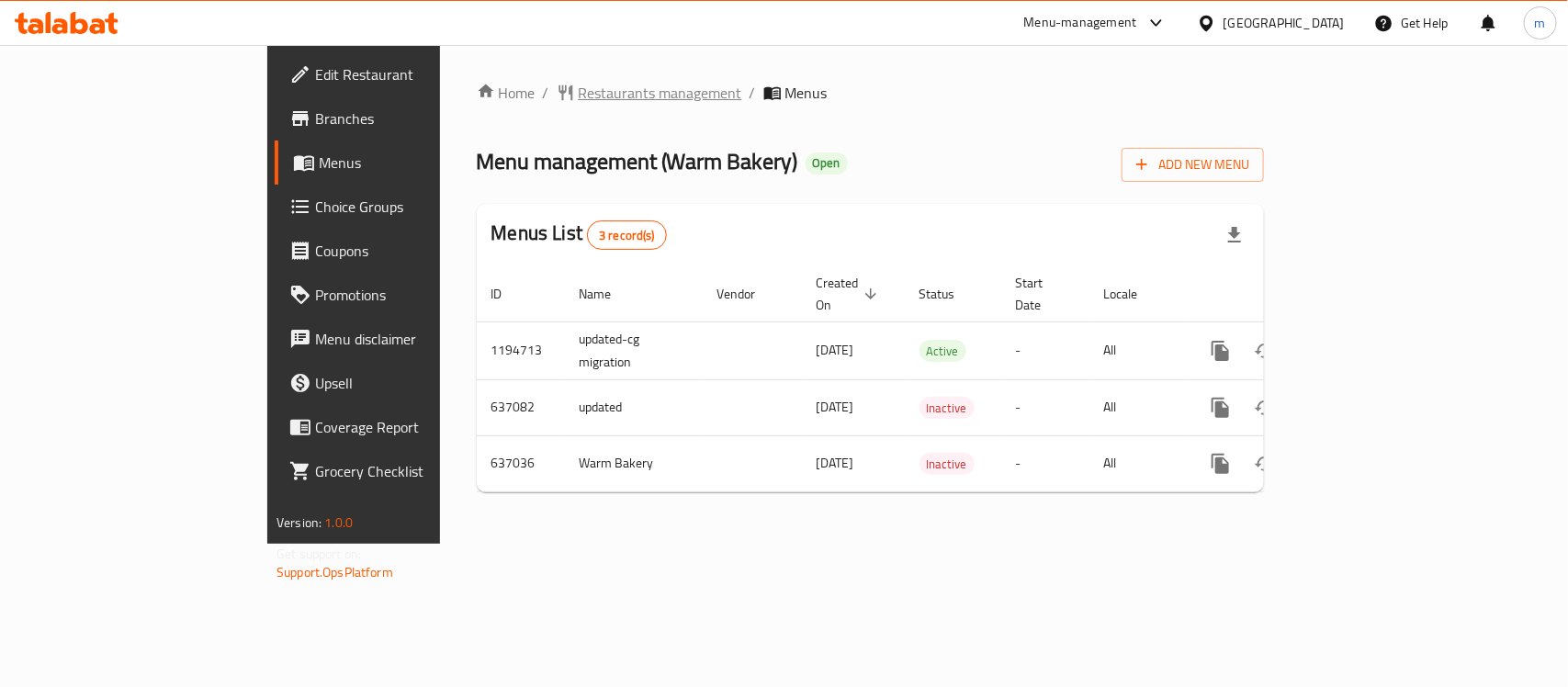
click at [578, 97] on span "Restaurants management" at bounding box center [660, 93] width 164 height 22
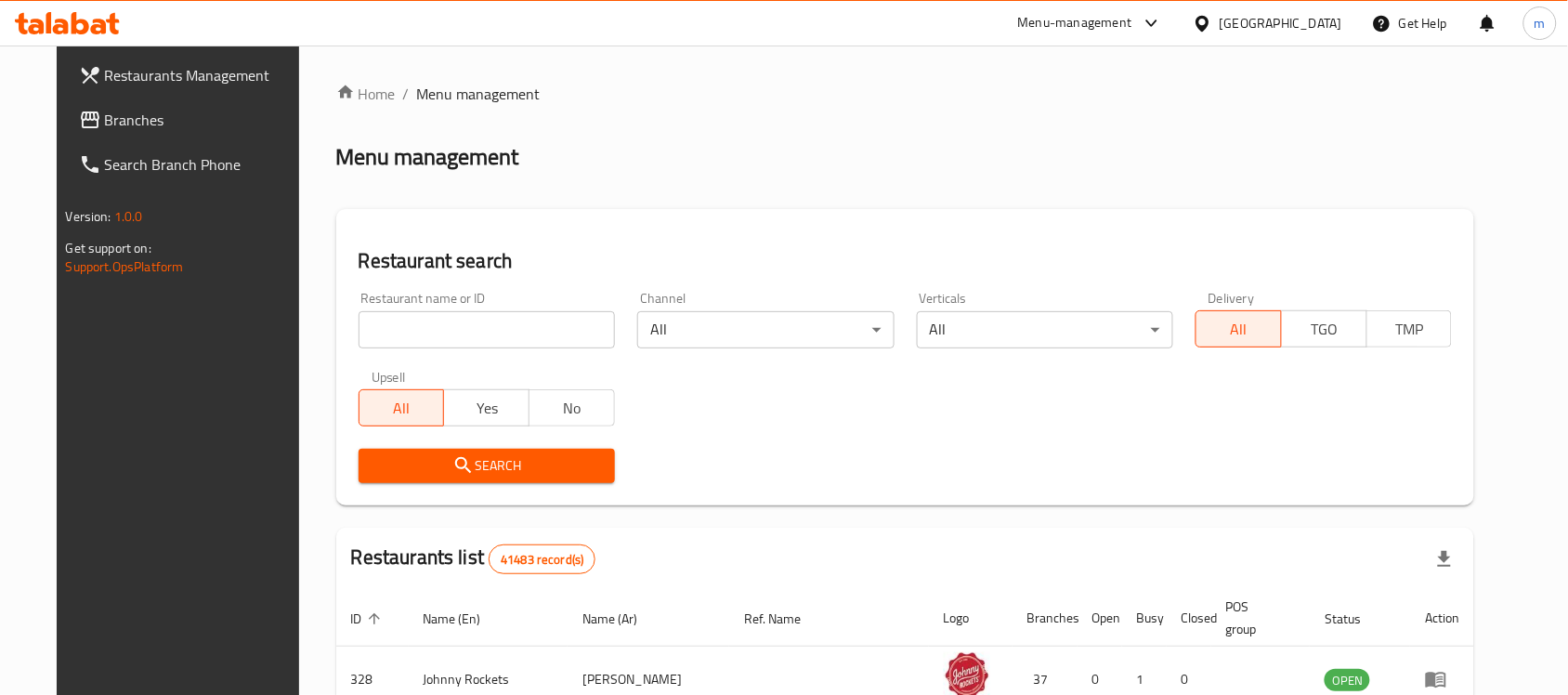
click at [398, 328] on input "search" at bounding box center [486, 330] width 257 height 38
paste input "639896"
type input "639896"
click button "Search" at bounding box center [486, 466] width 257 height 35
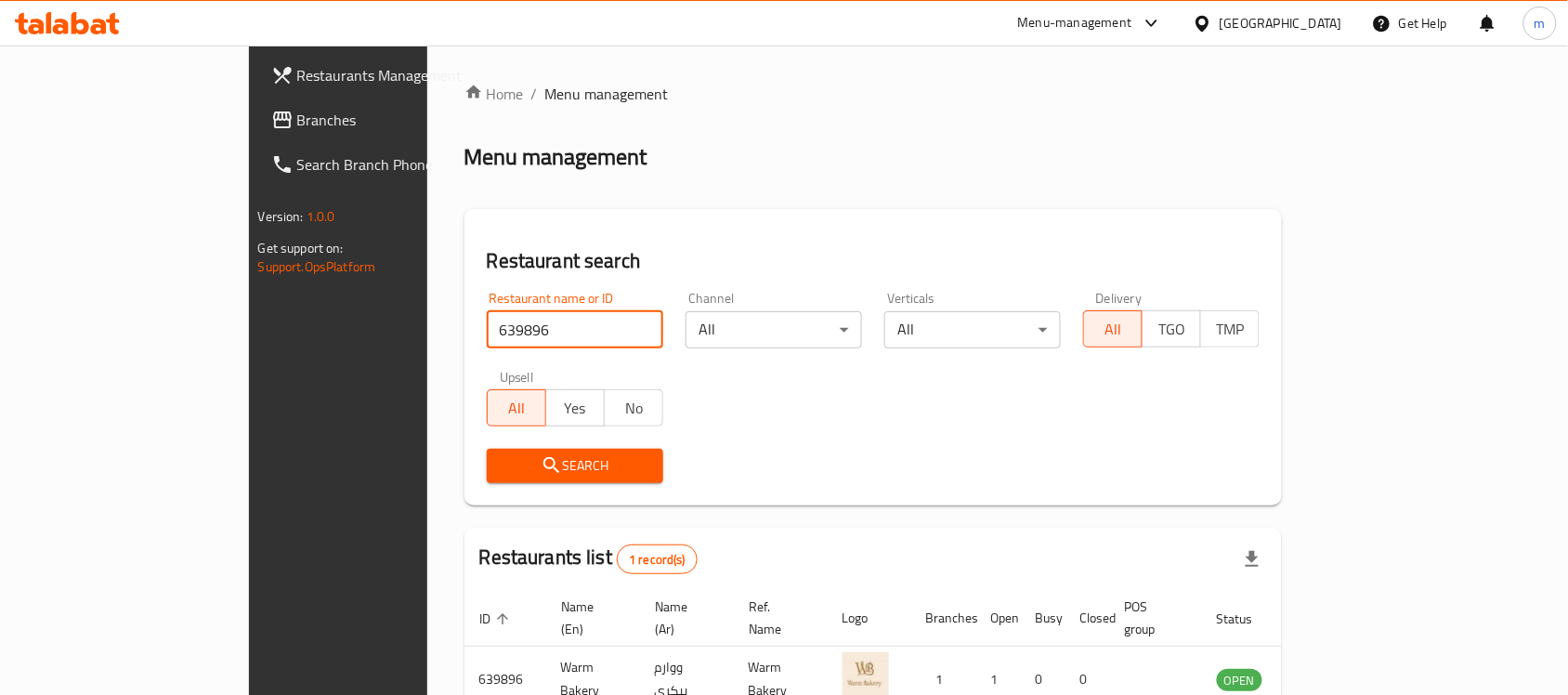
click at [297, 122] on span "Branches" at bounding box center [396, 120] width 198 height 23
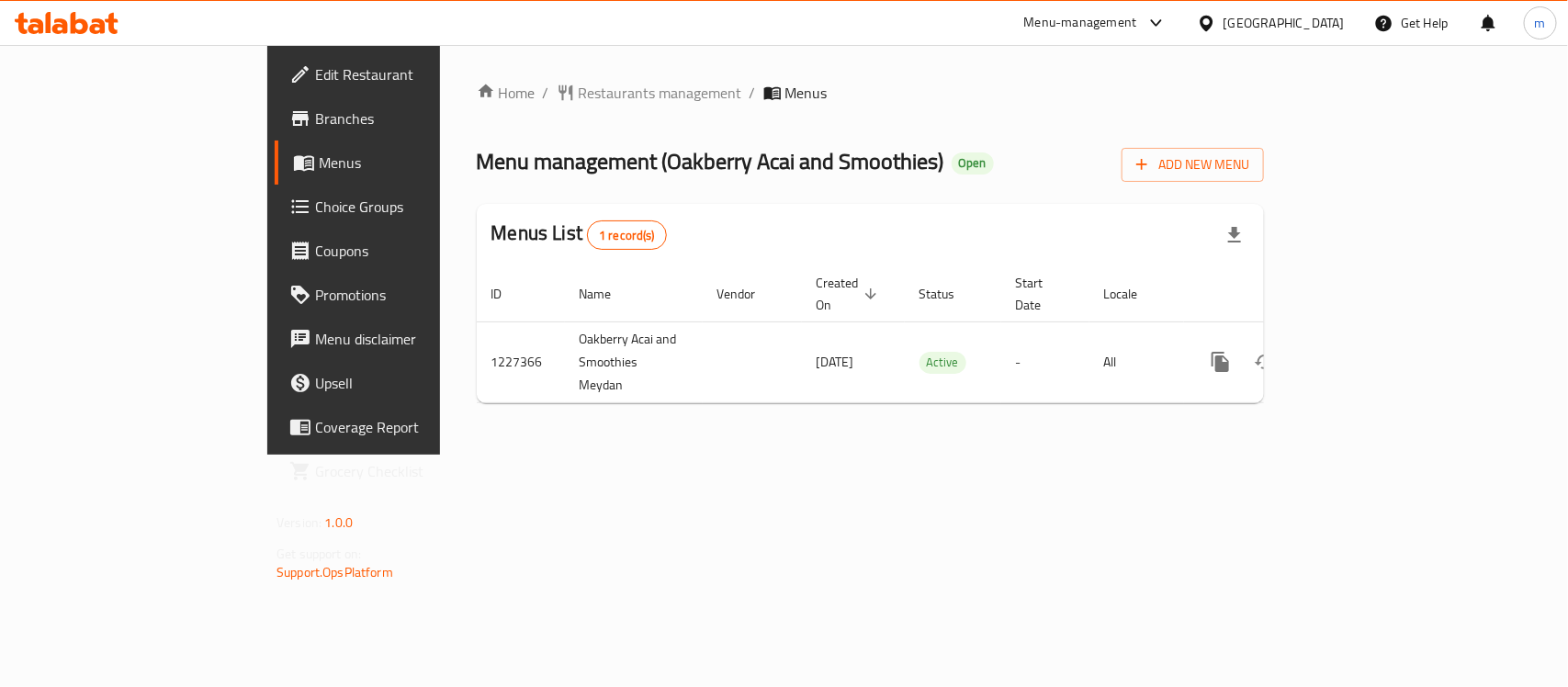
click at [484, 76] on div "Home / Restaurants management / Menus Menu management ( Oakberry Acai and Smoot…" at bounding box center [870, 249] width 861 height 410
click at [578, 95] on span "Restaurants management" at bounding box center [660, 93] width 164 height 22
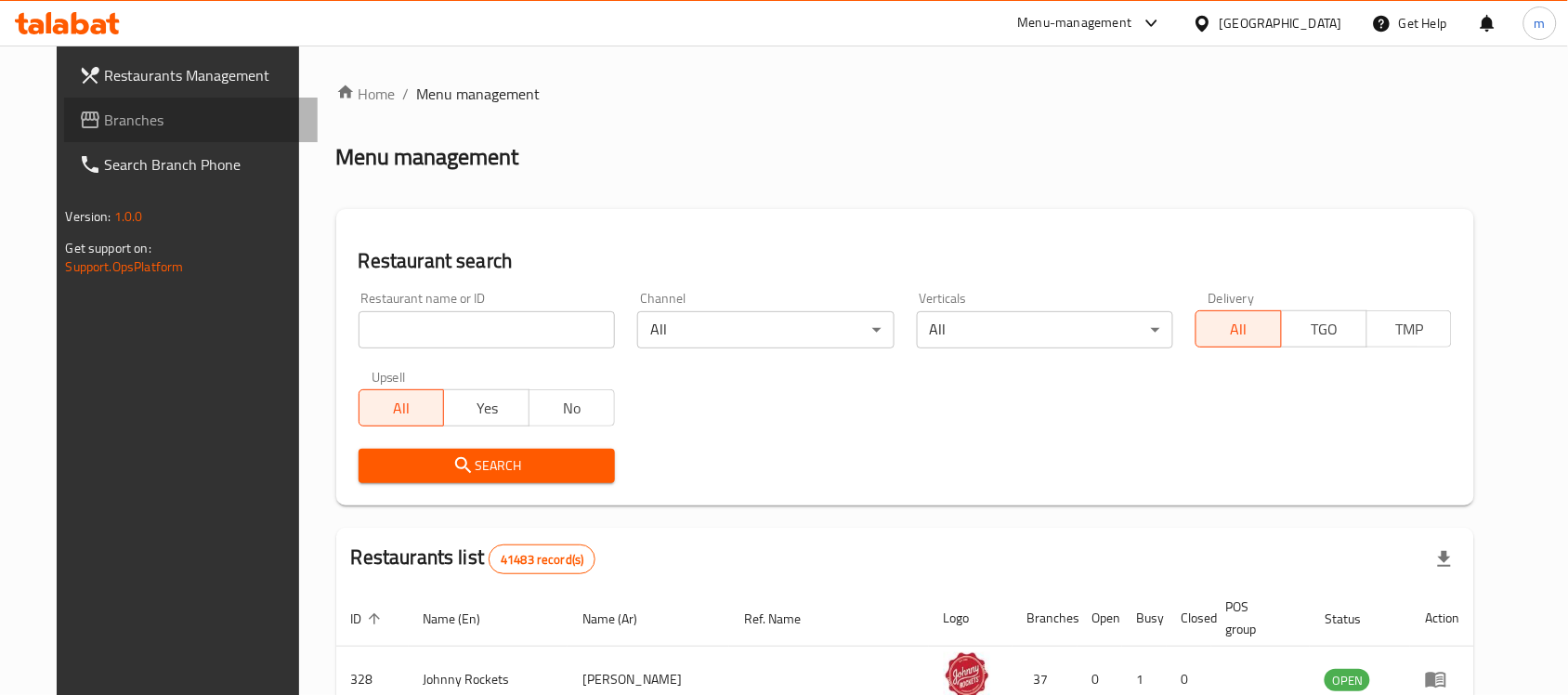
click at [105, 123] on span "Branches" at bounding box center [204, 120] width 198 height 23
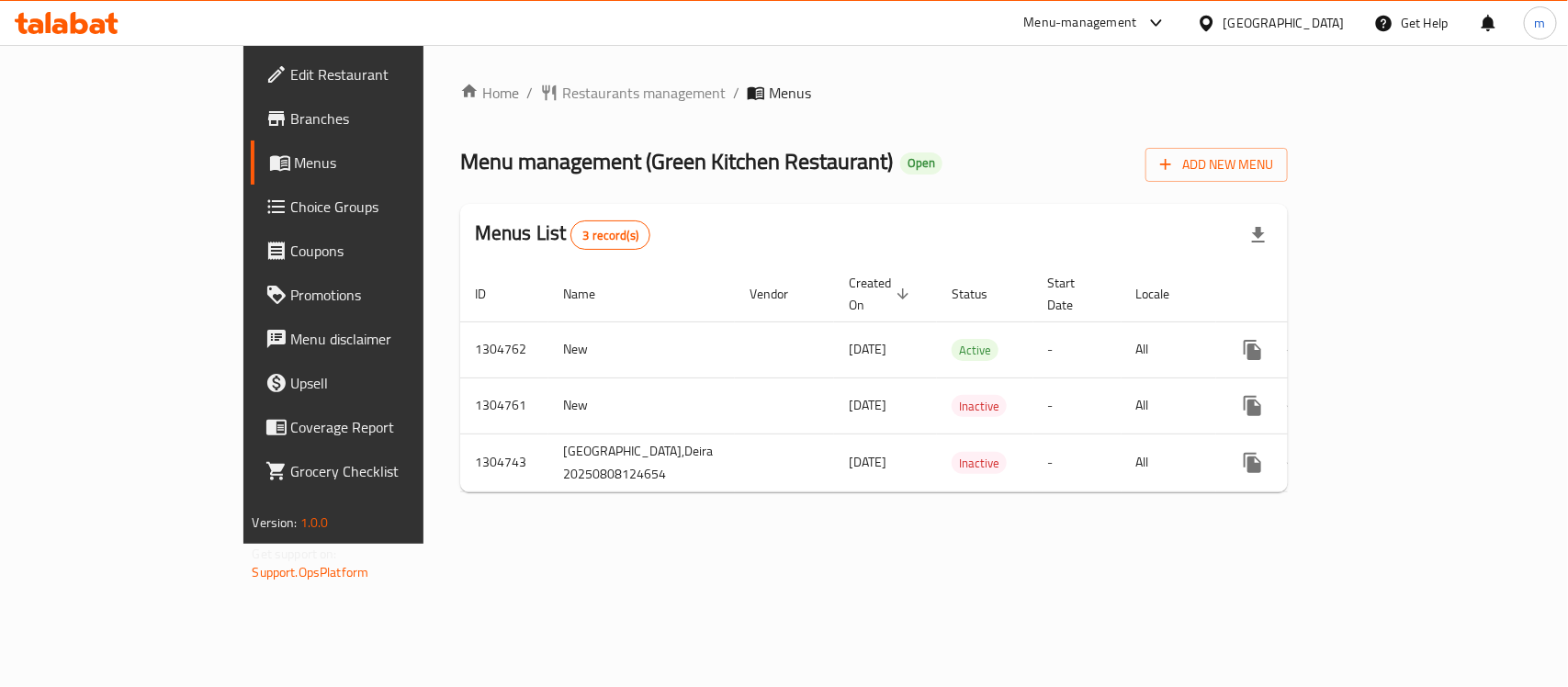
click at [1238, 25] on div "[GEOGRAPHIC_DATA]" at bounding box center [1284, 23] width 121 height 20
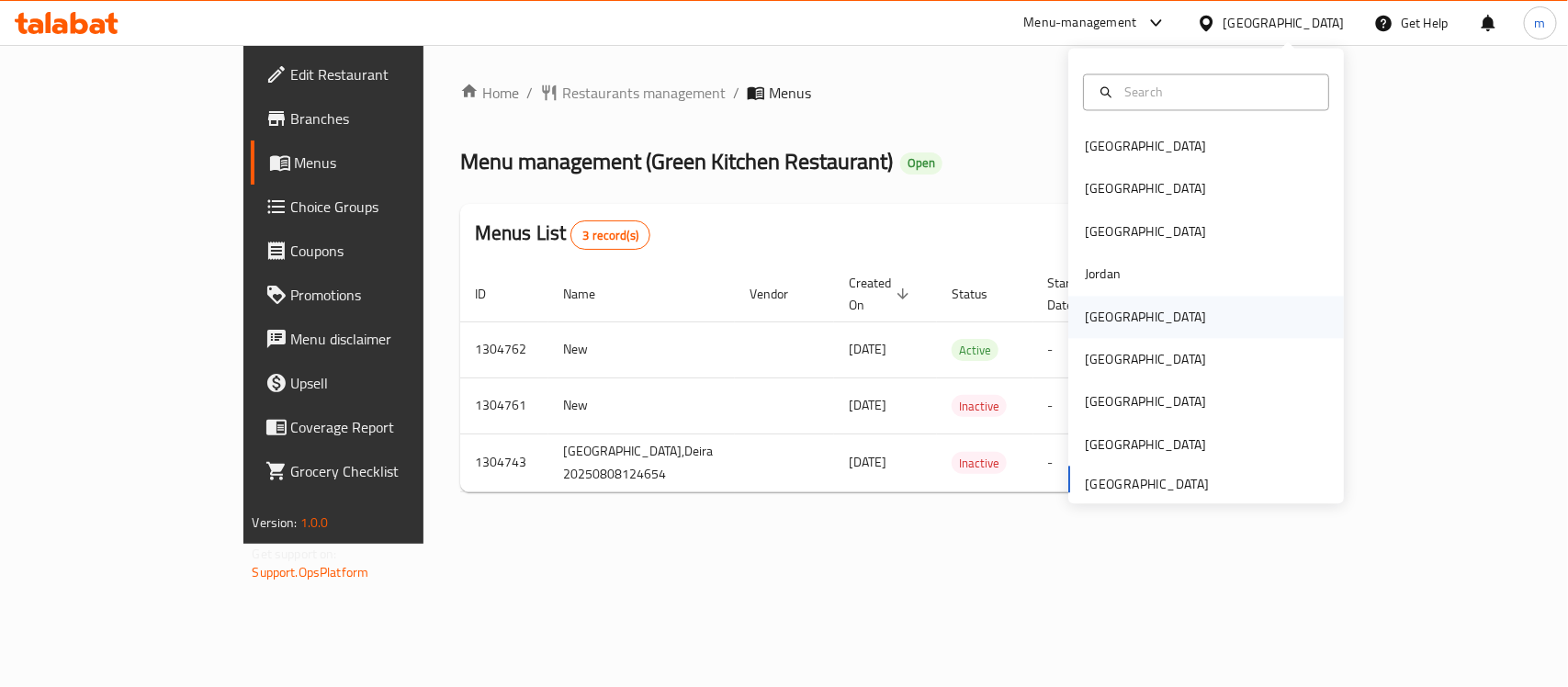
click at [1102, 324] on div "[GEOGRAPHIC_DATA]" at bounding box center [1145, 317] width 121 height 20
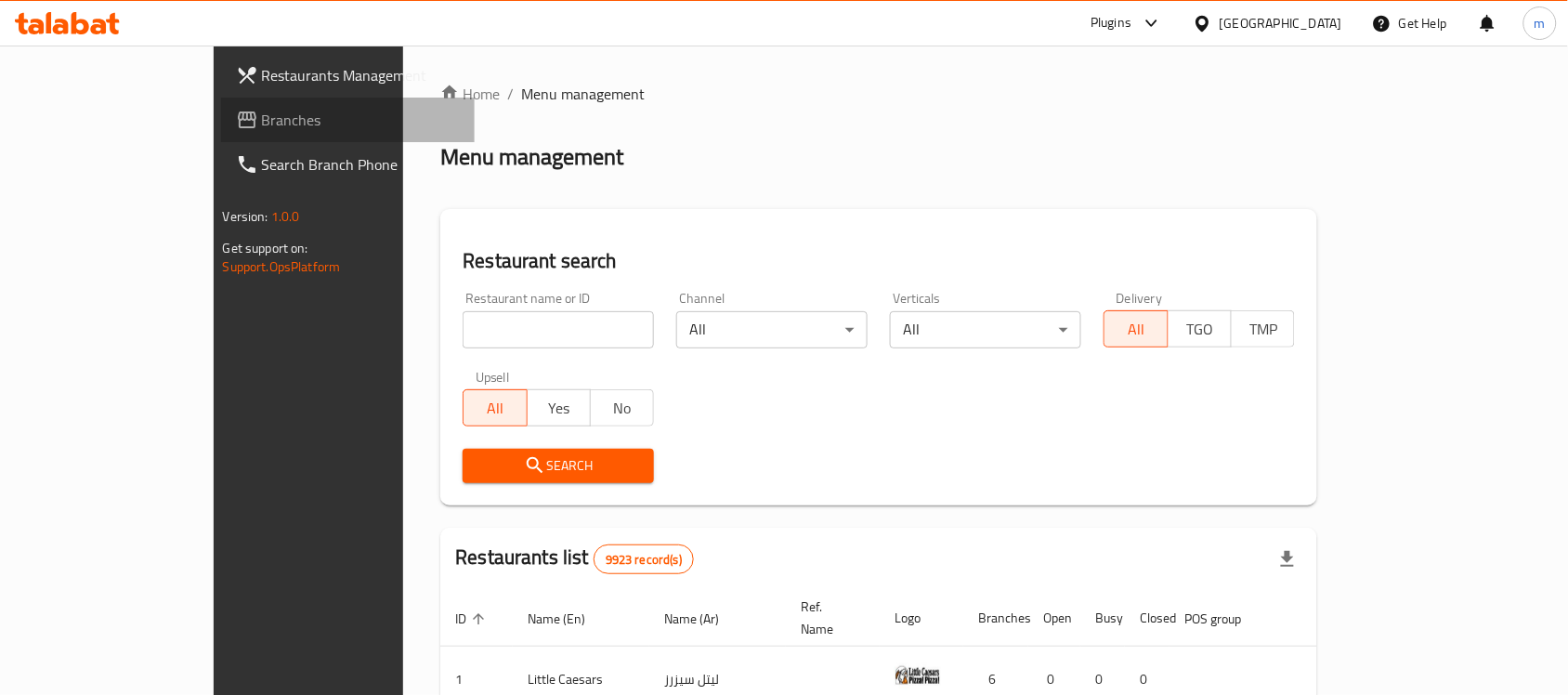
click at [262, 126] on span "Branches" at bounding box center [361, 120] width 198 height 23
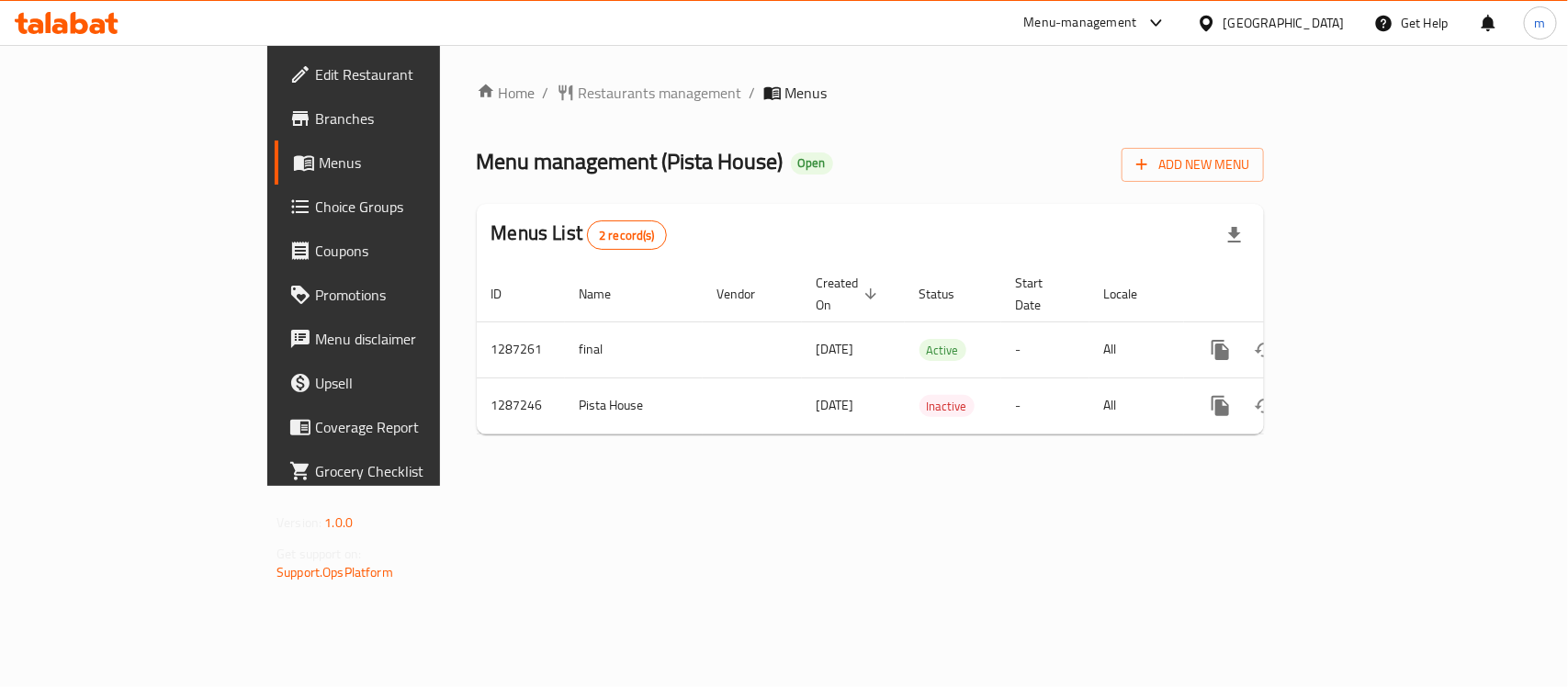
click at [1313, 29] on div "Kuwait" at bounding box center [1284, 23] width 121 height 20
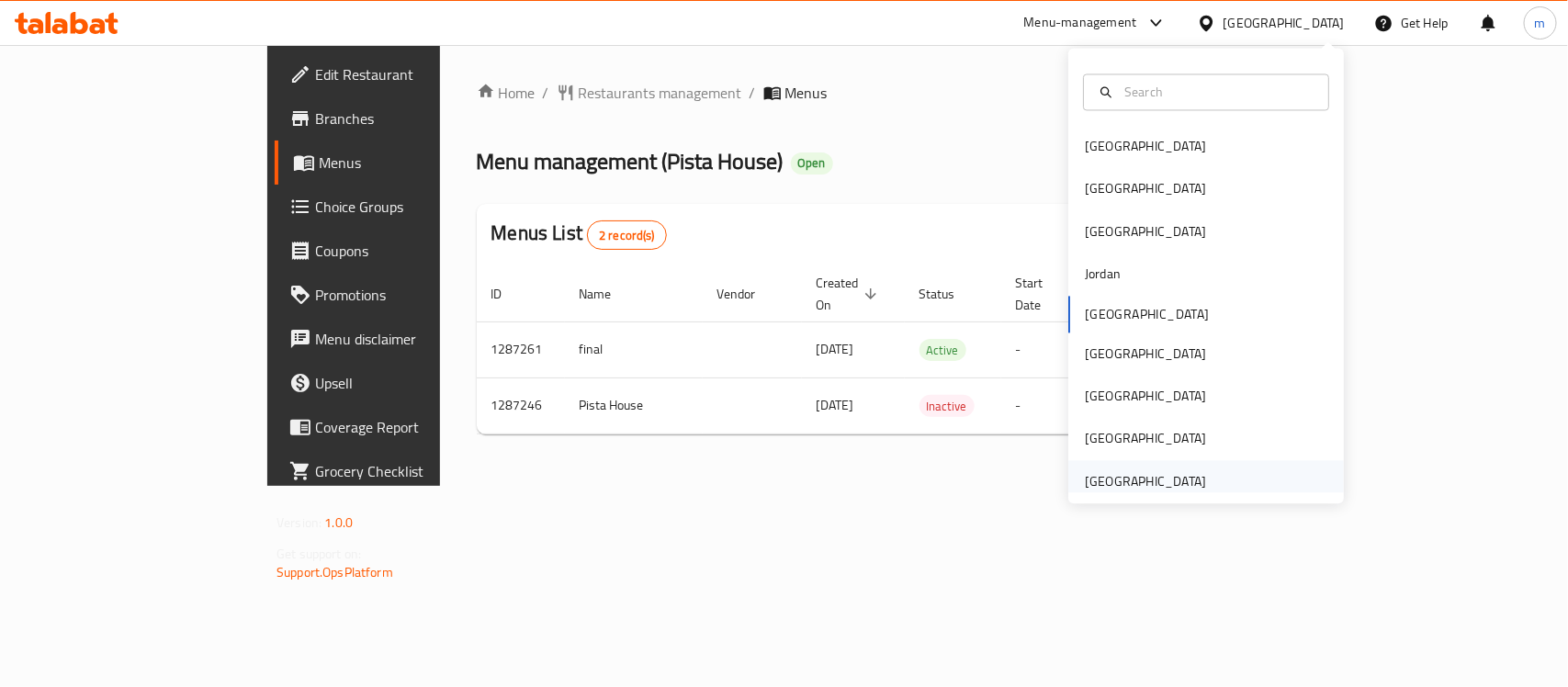
click at [1136, 479] on div "[GEOGRAPHIC_DATA]" at bounding box center [1145, 482] width 121 height 20
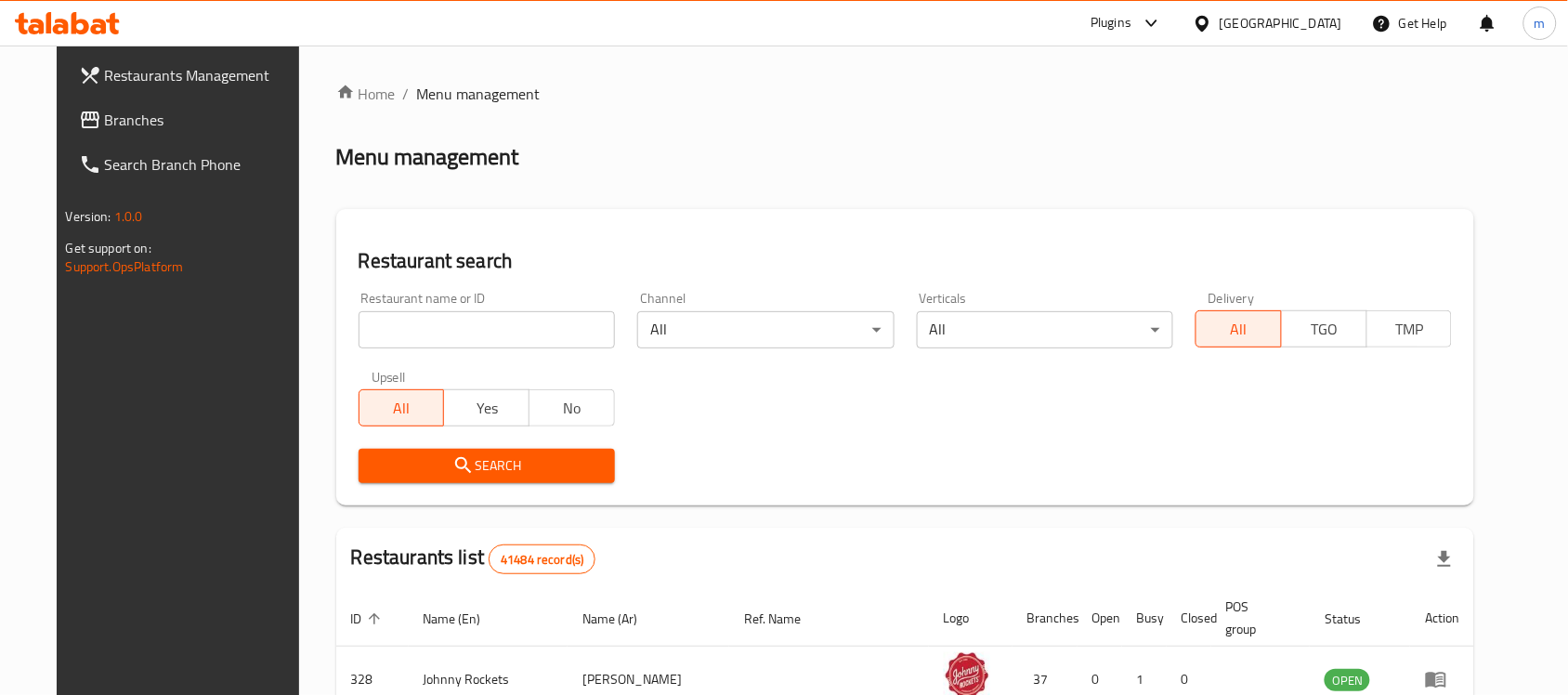
click at [105, 127] on span "Branches" at bounding box center [204, 120] width 198 height 23
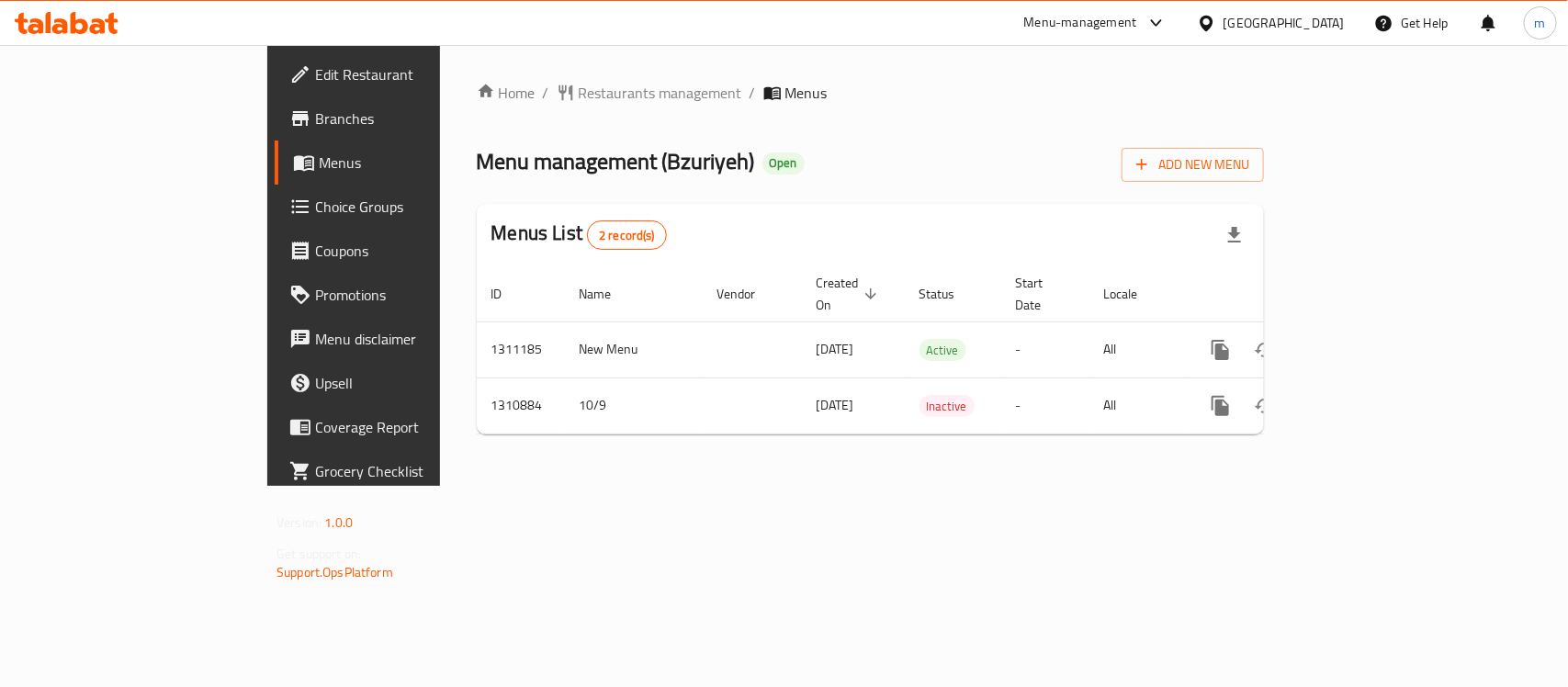
click at [1212, 24] on icon at bounding box center [1206, 23] width 20 height 20
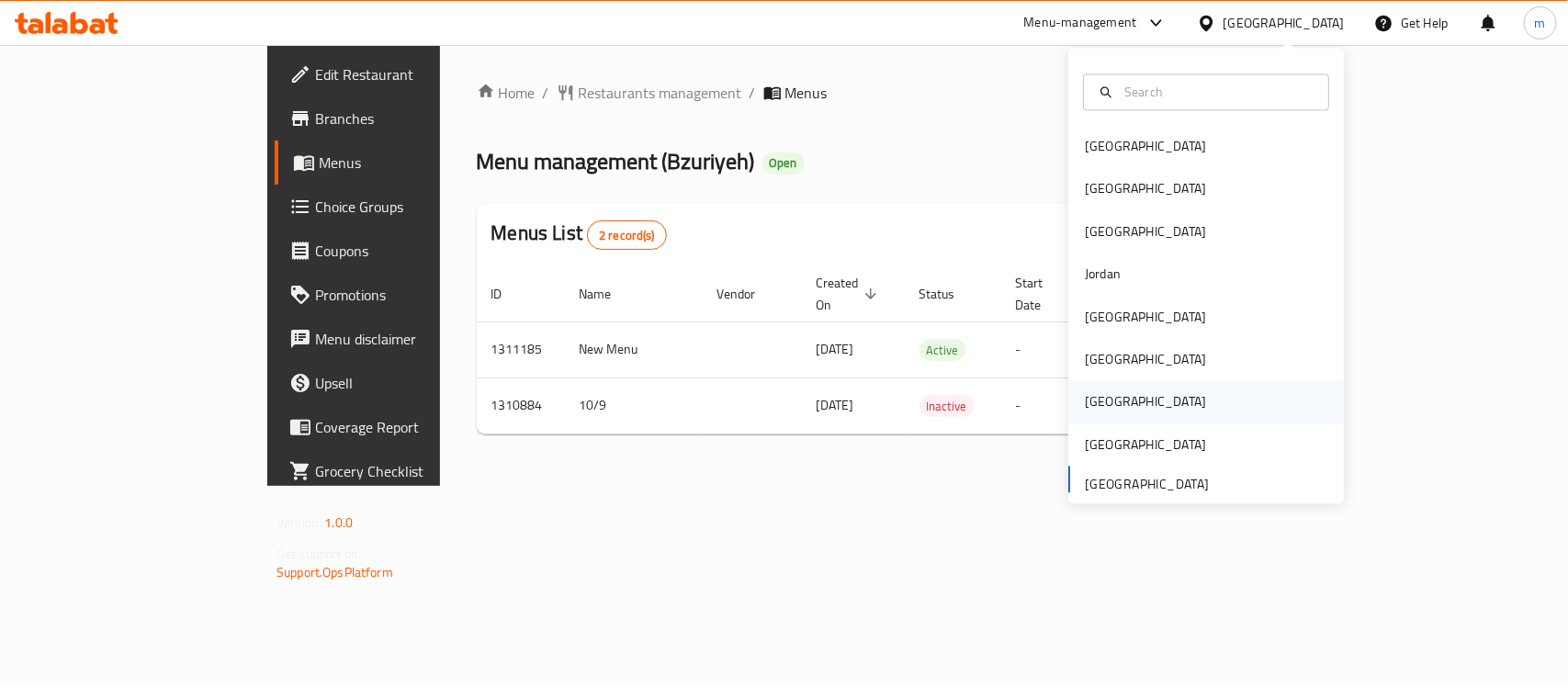
click at [1088, 411] on div "[GEOGRAPHIC_DATA]" at bounding box center [1145, 403] width 121 height 20
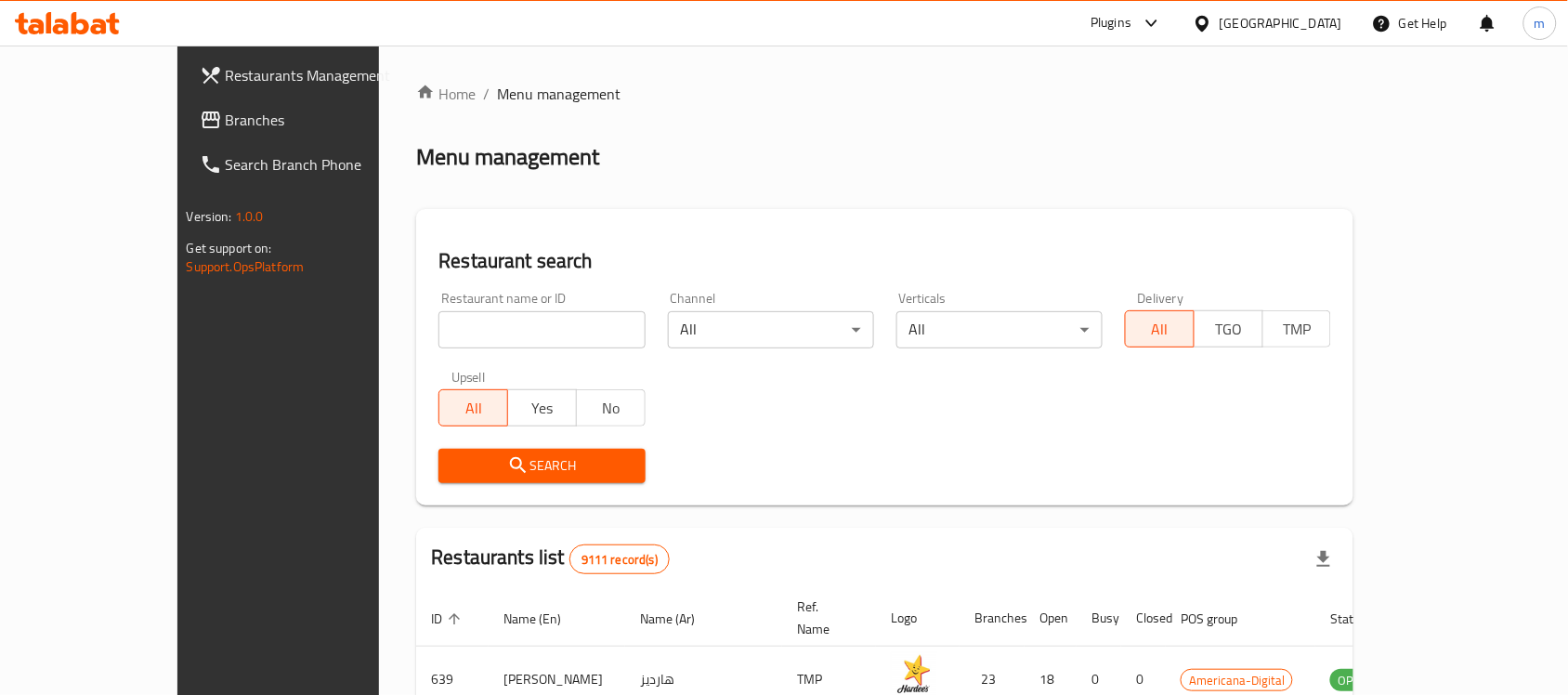
drag, startPoint x: 105, startPoint y: 134, endPoint x: 175, endPoint y: 126, distance: 70.5
click at [185, 134] on link "Branches" at bounding box center [312, 119] width 255 height 44
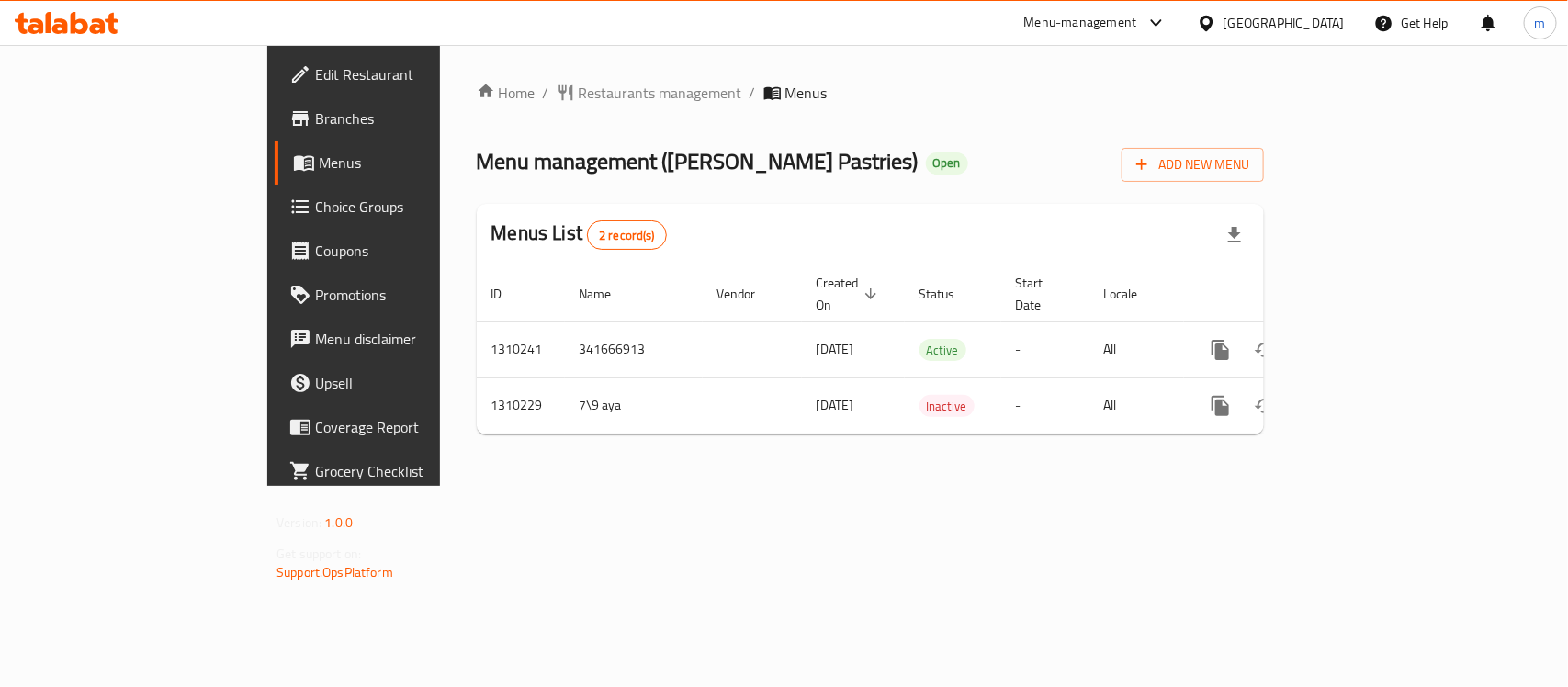
click at [1315, 17] on div "[GEOGRAPHIC_DATA]" at bounding box center [1284, 23] width 121 height 20
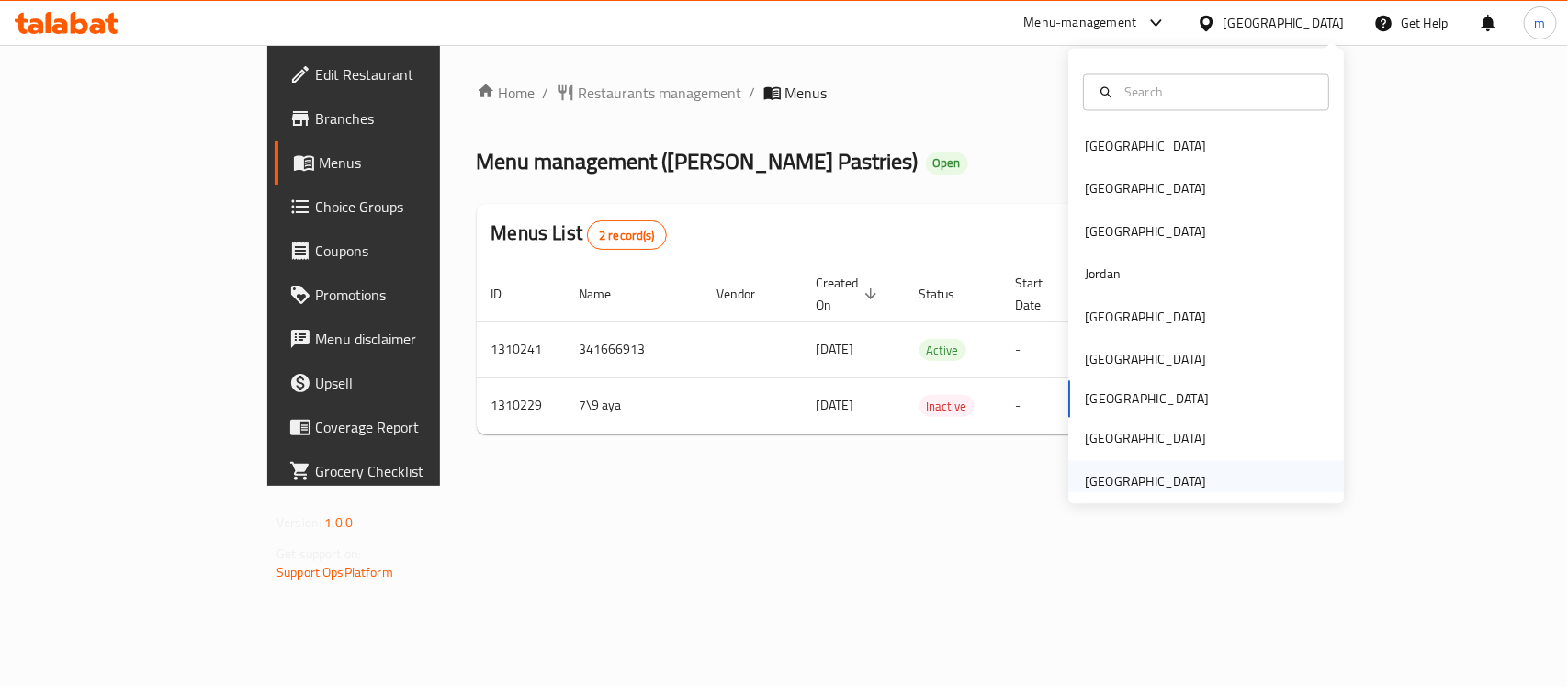
click at [1137, 475] on div "[GEOGRAPHIC_DATA]" at bounding box center [1145, 482] width 121 height 20
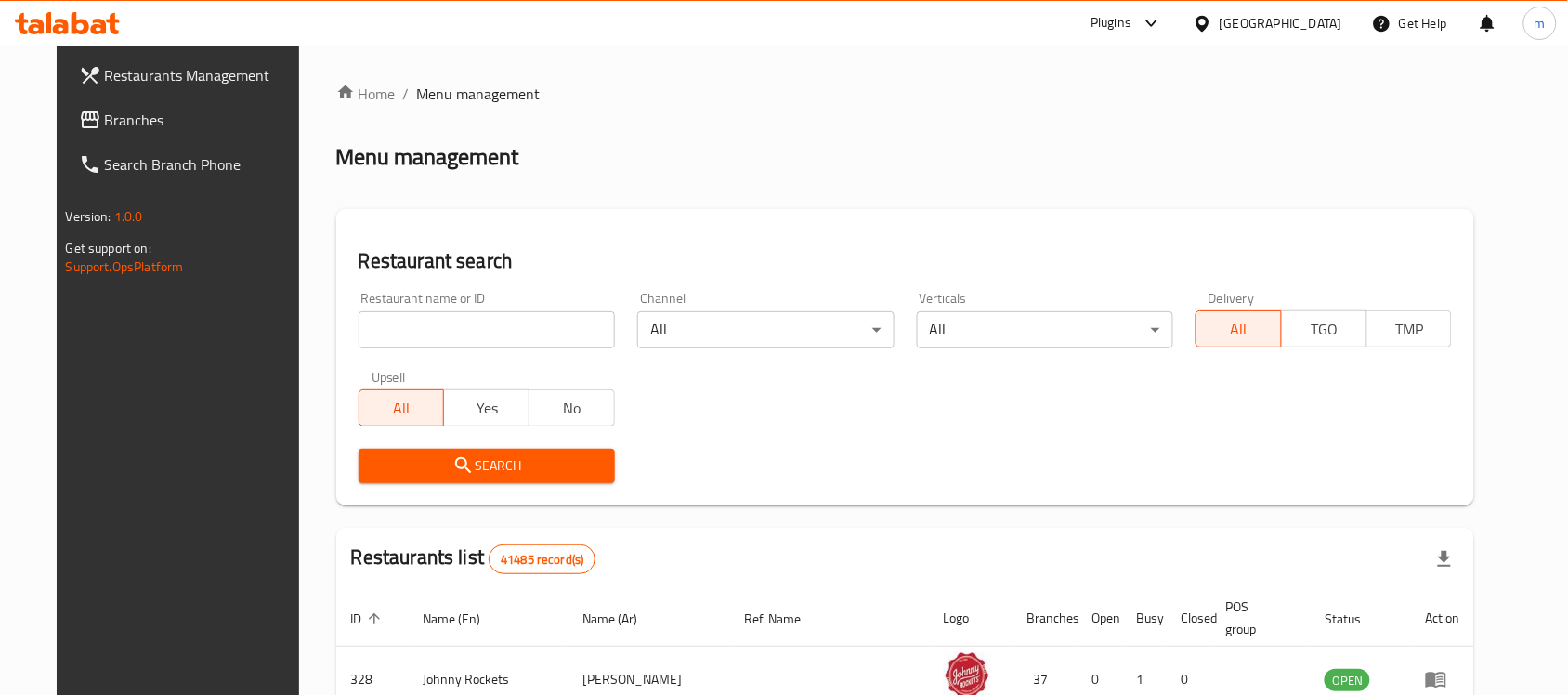
click at [95, 98] on link "Branches" at bounding box center [191, 119] width 255 height 44
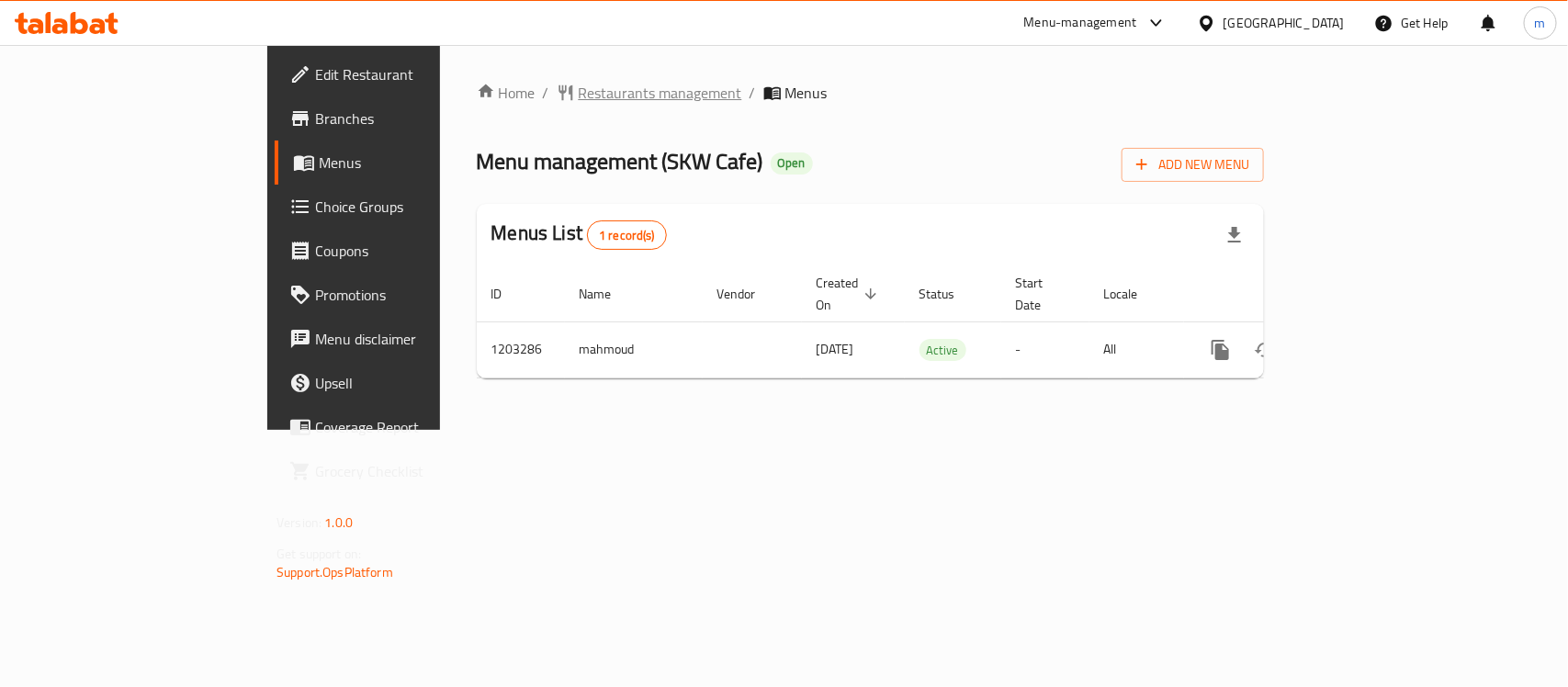
click at [578, 82] on span "Restaurants management" at bounding box center [660, 93] width 164 height 22
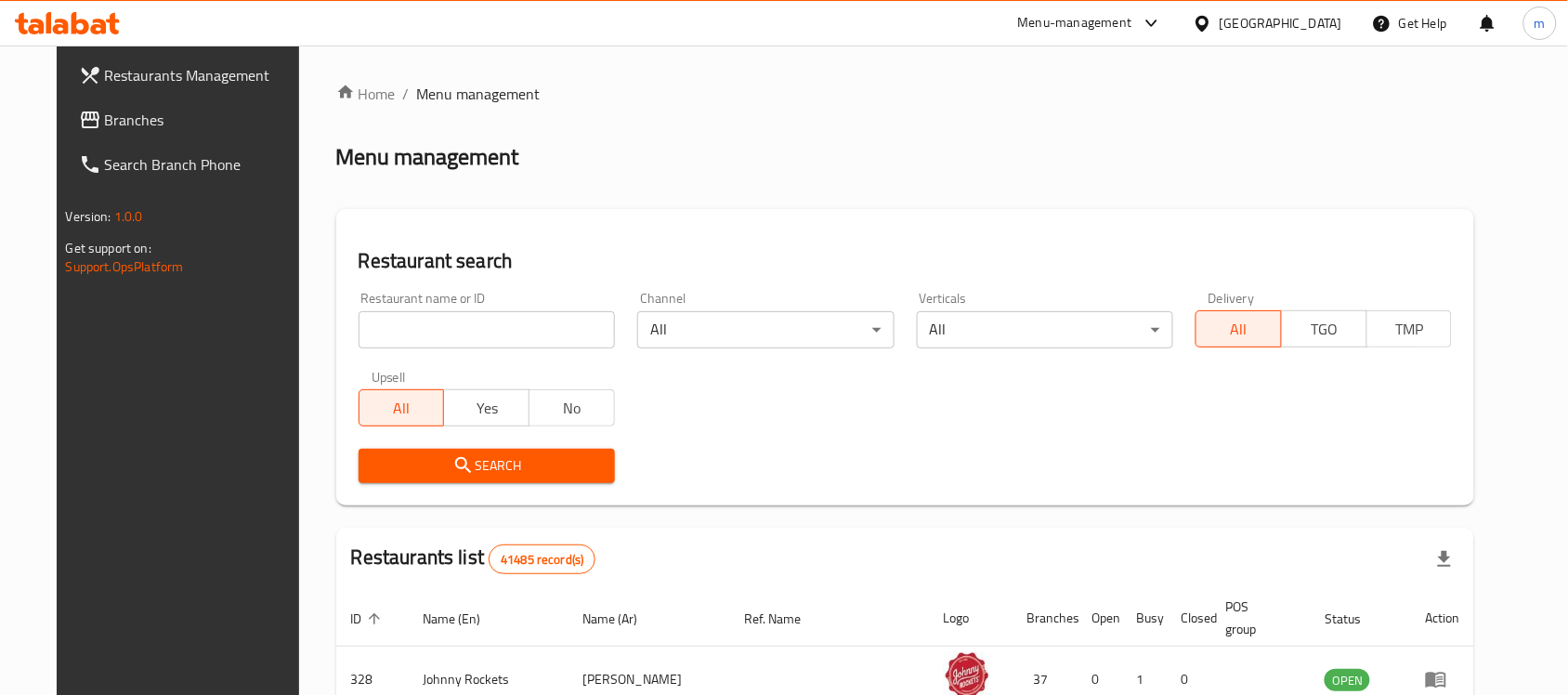
click at [105, 131] on span "Branches" at bounding box center [204, 120] width 198 height 23
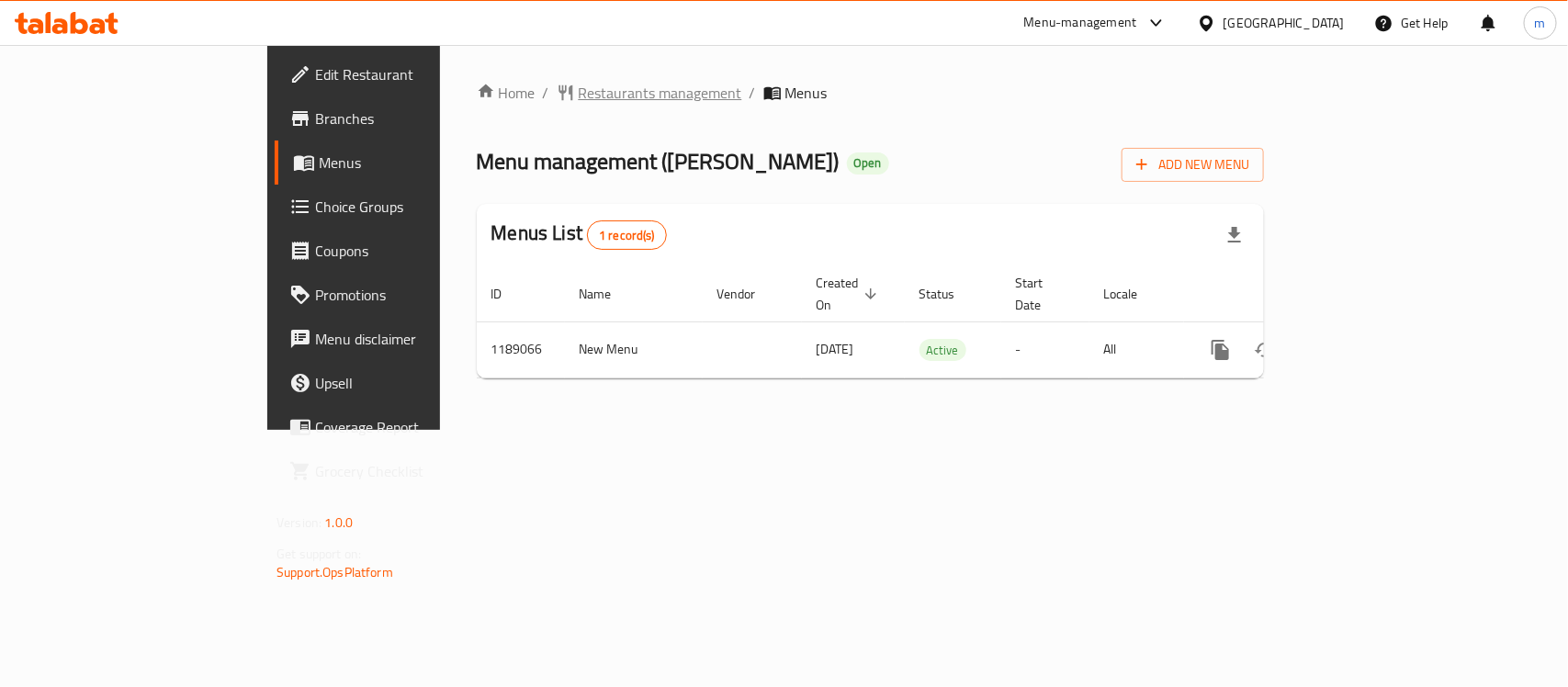
click at [578, 83] on span "Restaurants management" at bounding box center [660, 93] width 164 height 22
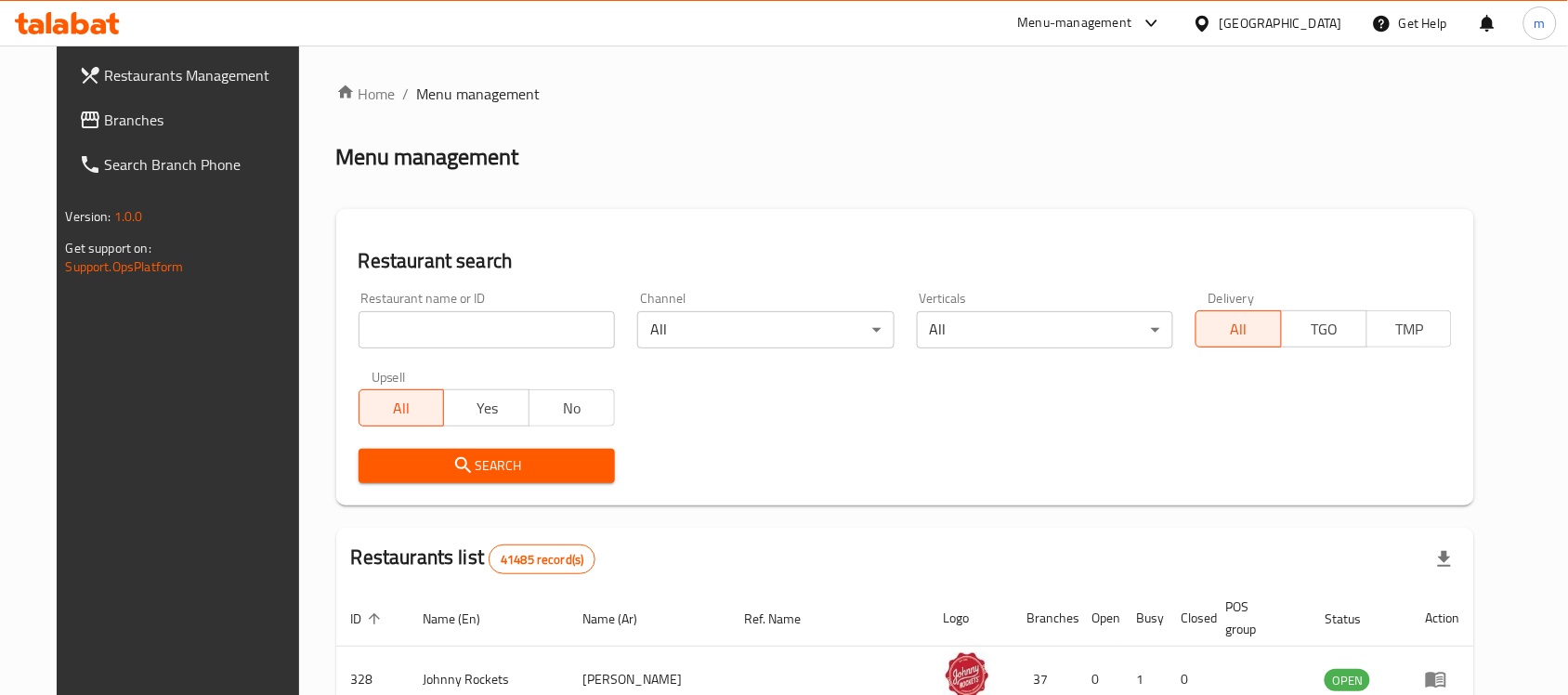
click at [164, 131] on link "Branches" at bounding box center [191, 119] width 255 height 44
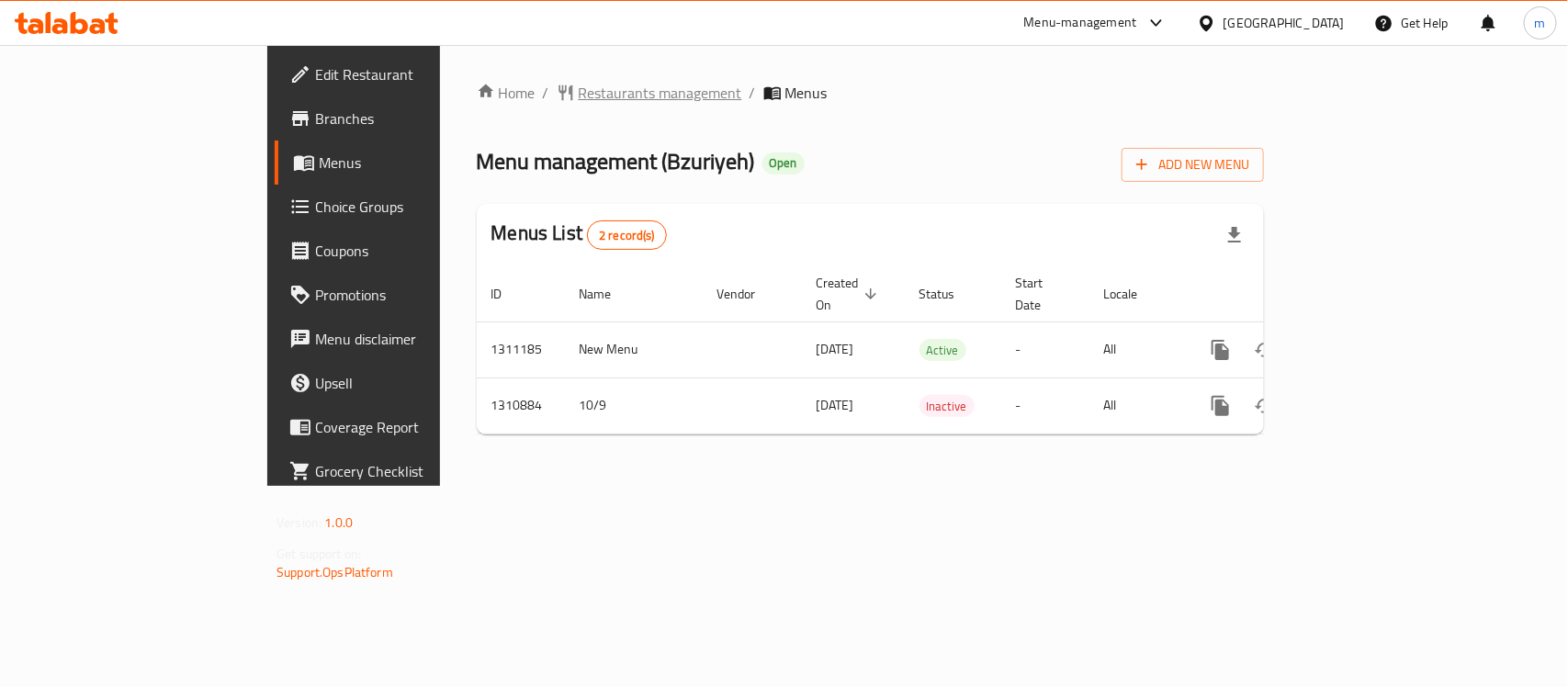
click at [578, 82] on span "Restaurants management" at bounding box center [660, 93] width 164 height 22
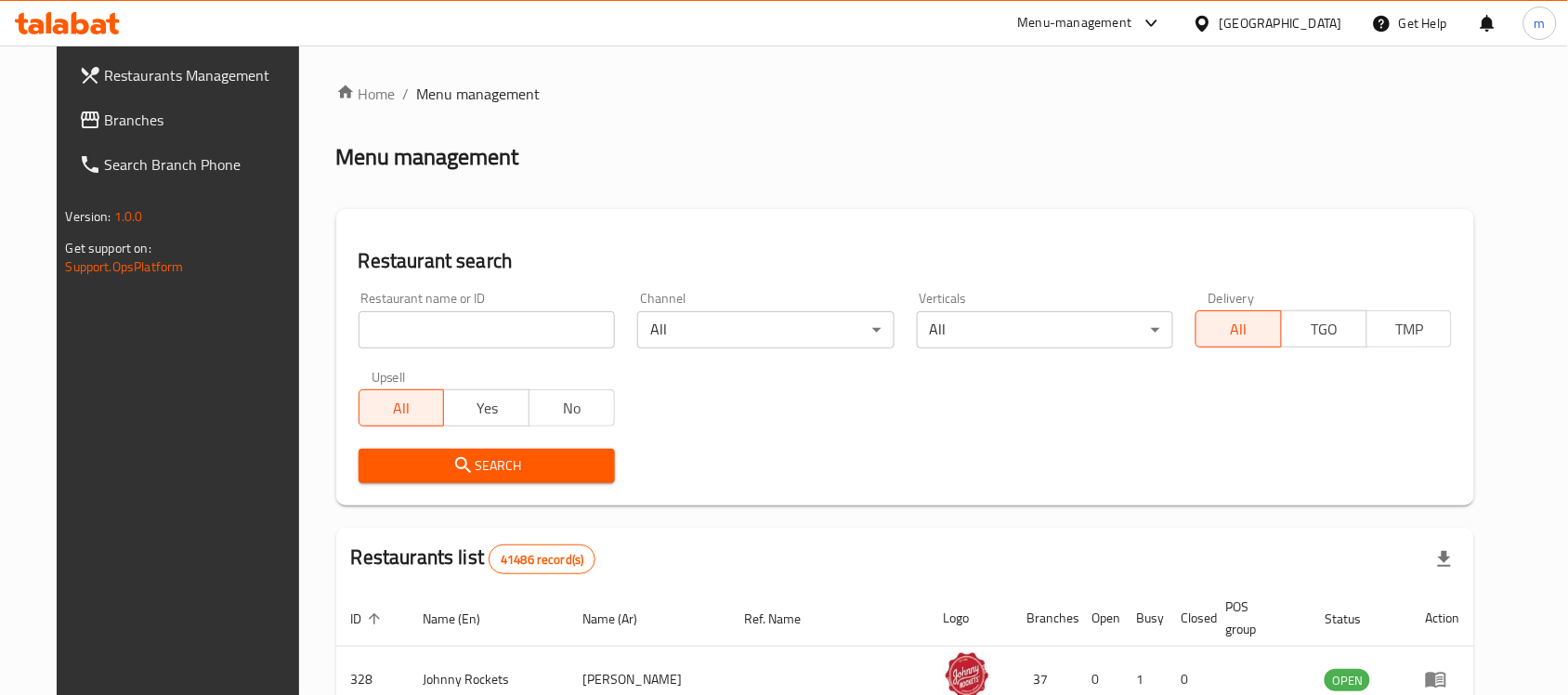
click at [358, 322] on input "search" at bounding box center [486, 330] width 257 height 38
paste input "705650"
type input "705650"
click button "Search" at bounding box center [486, 466] width 257 height 35
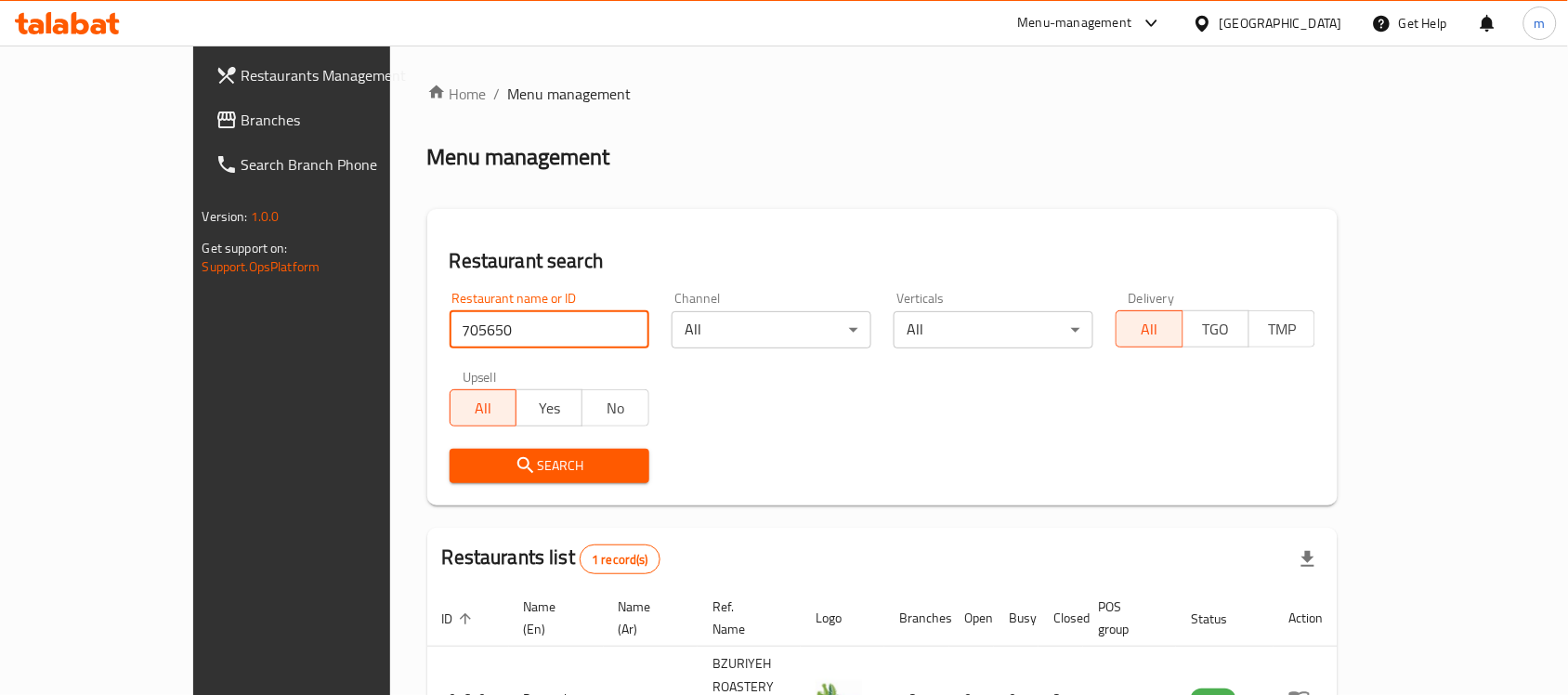
click at [242, 114] on span "Branches" at bounding box center [340, 120] width 198 height 23
